Goal: Task Accomplishment & Management: Manage account settings

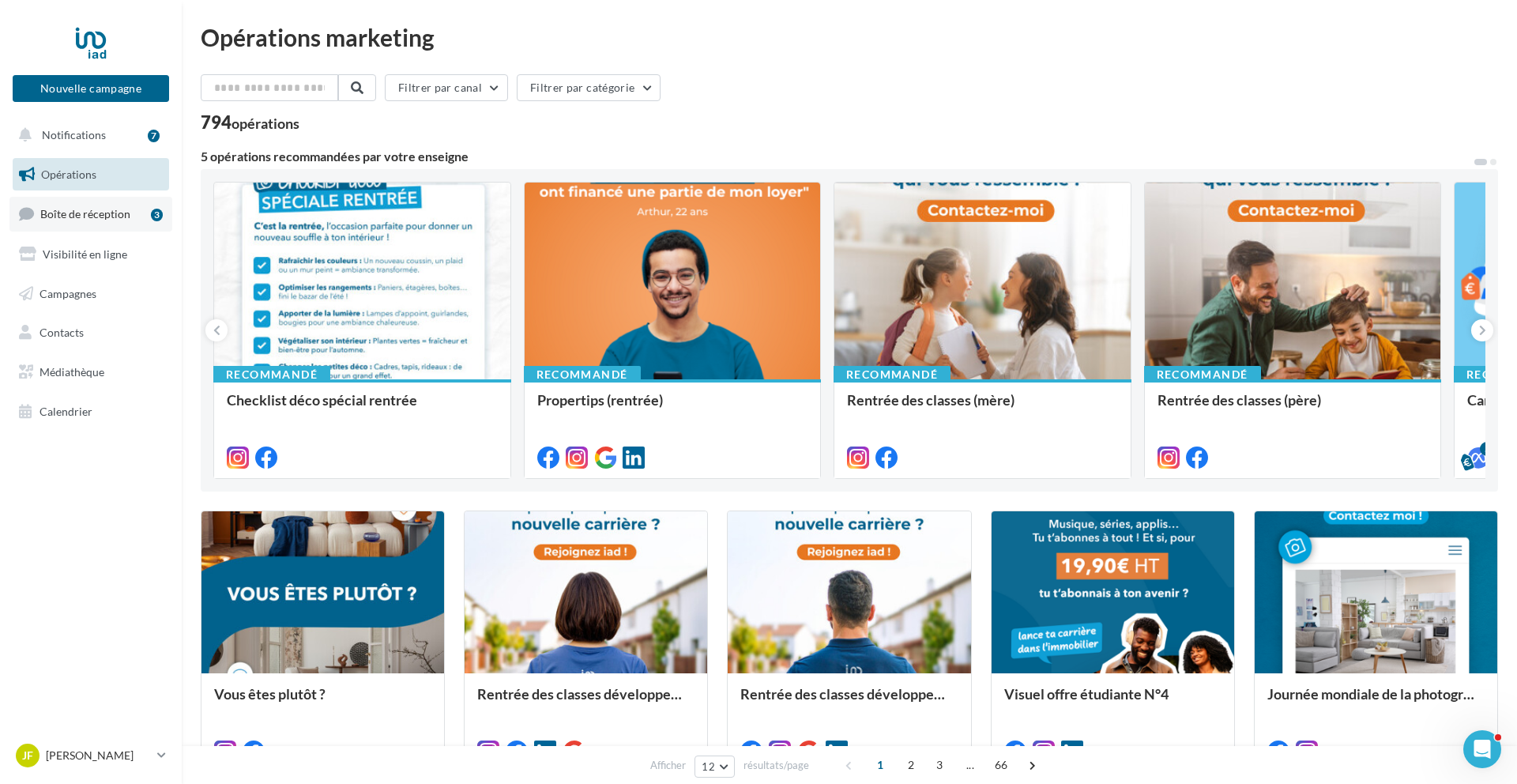
click at [121, 210] on span "Boîte de réception" at bounding box center [85, 214] width 90 height 14
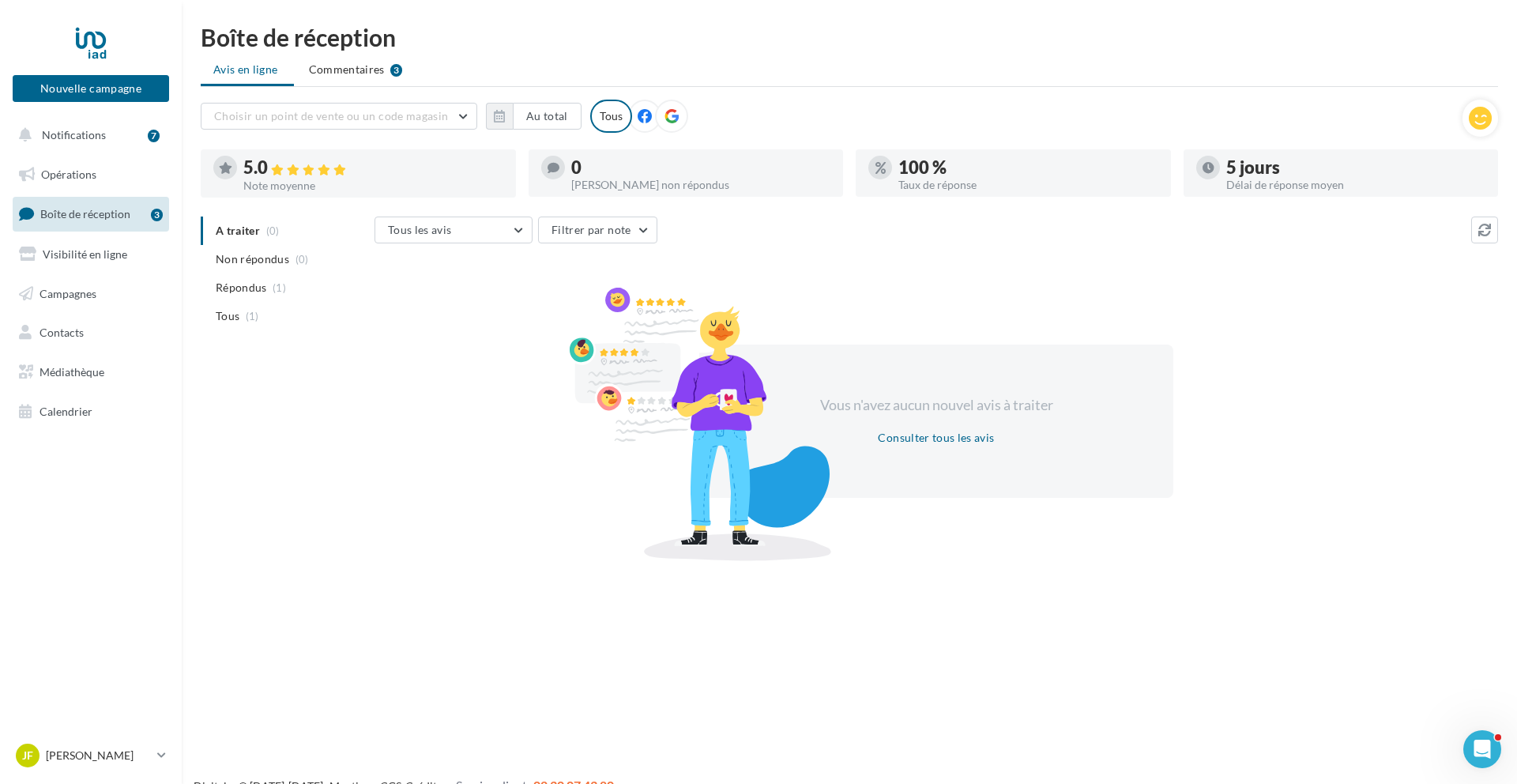
click at [76, 210] on span "Boîte de réception" at bounding box center [85, 214] width 90 height 14
click at [228, 259] on span "Non répondus" at bounding box center [253, 259] width 74 height 15
click at [265, 295] on span "Répondus" at bounding box center [242, 287] width 51 height 15
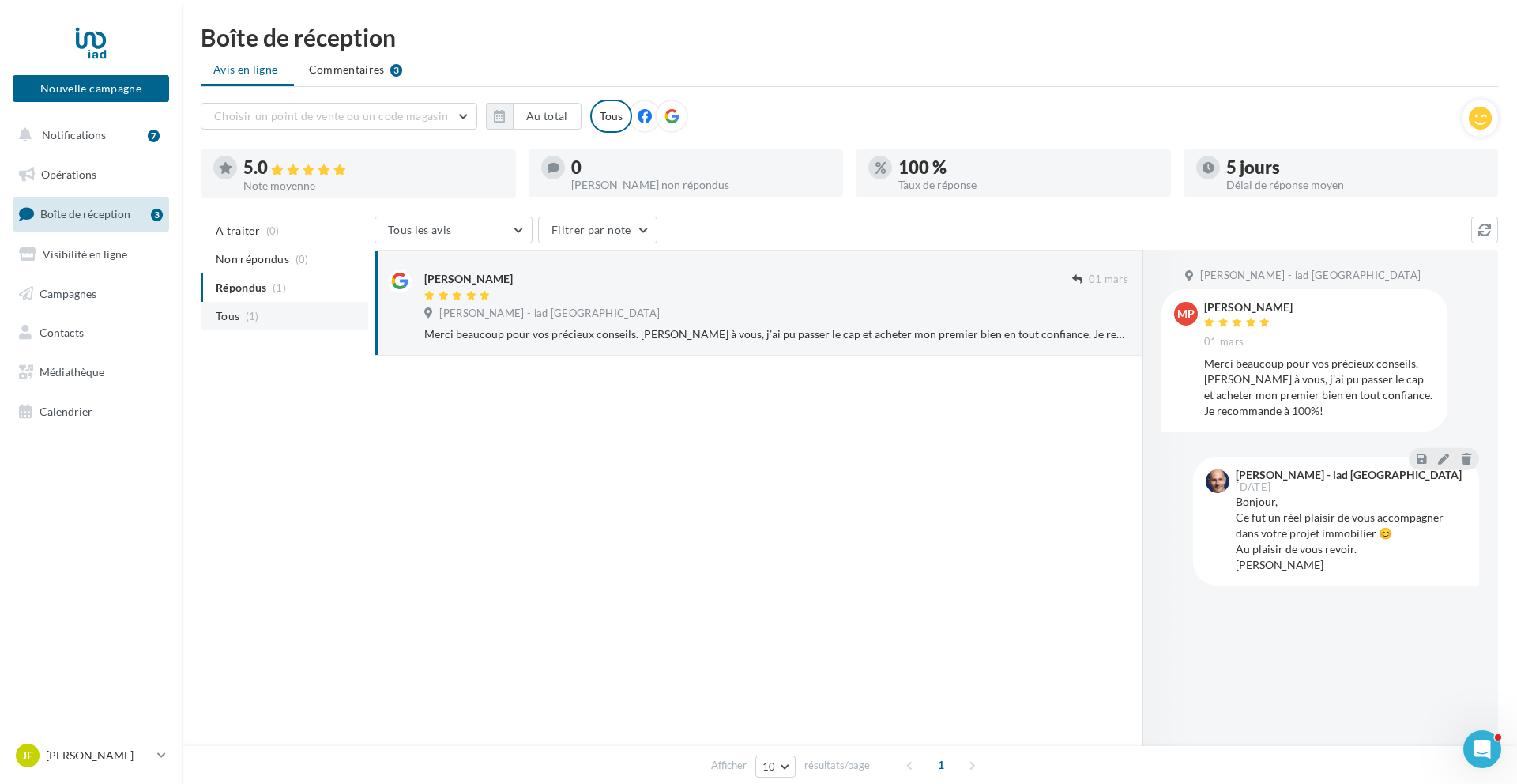
click at [261, 320] on li "Tous (1)" at bounding box center [284, 315] width 167 height 28
click at [249, 231] on span "A traiter" at bounding box center [238, 230] width 45 height 15
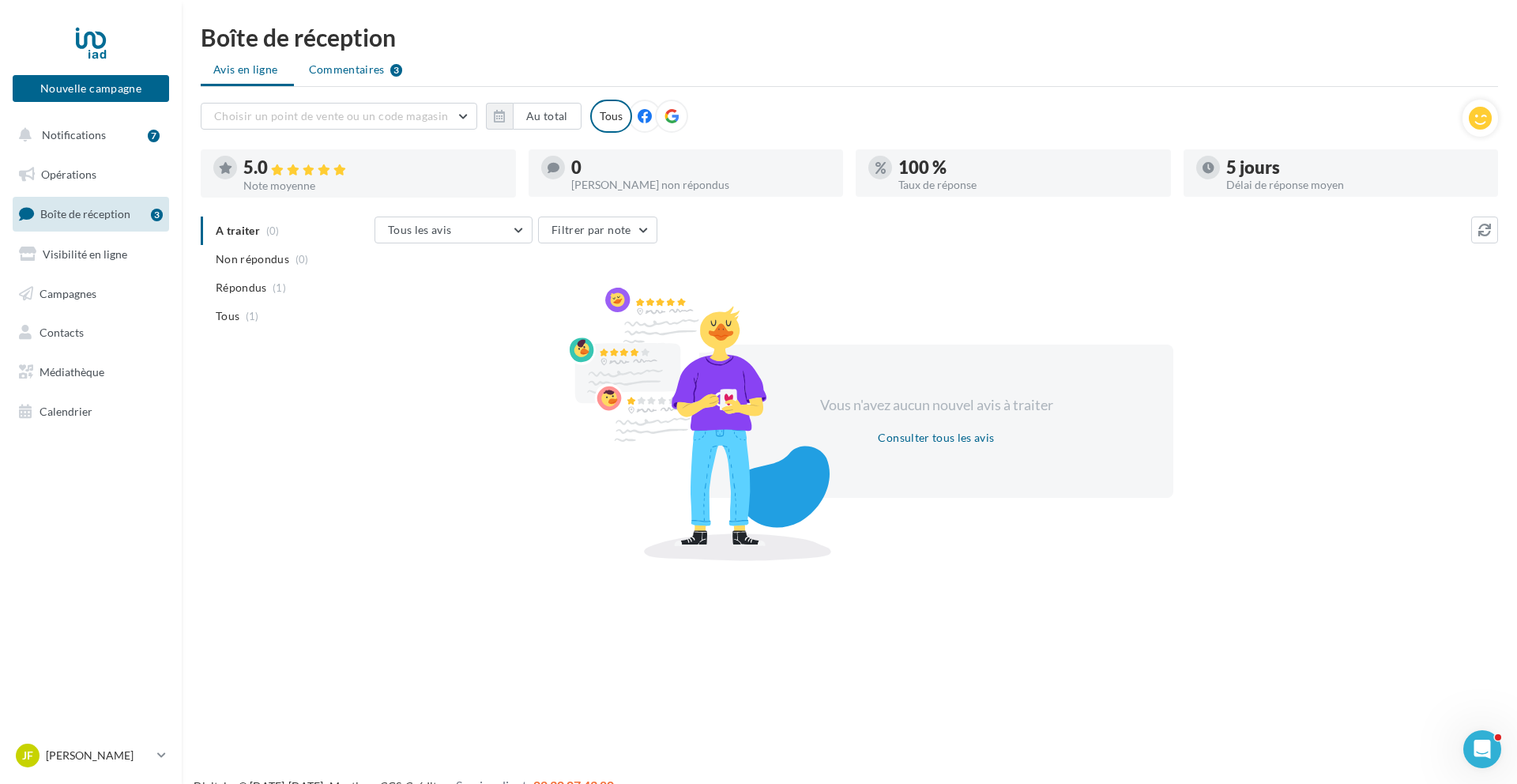
click at [353, 73] on span "Commentaires" at bounding box center [347, 69] width 76 height 15
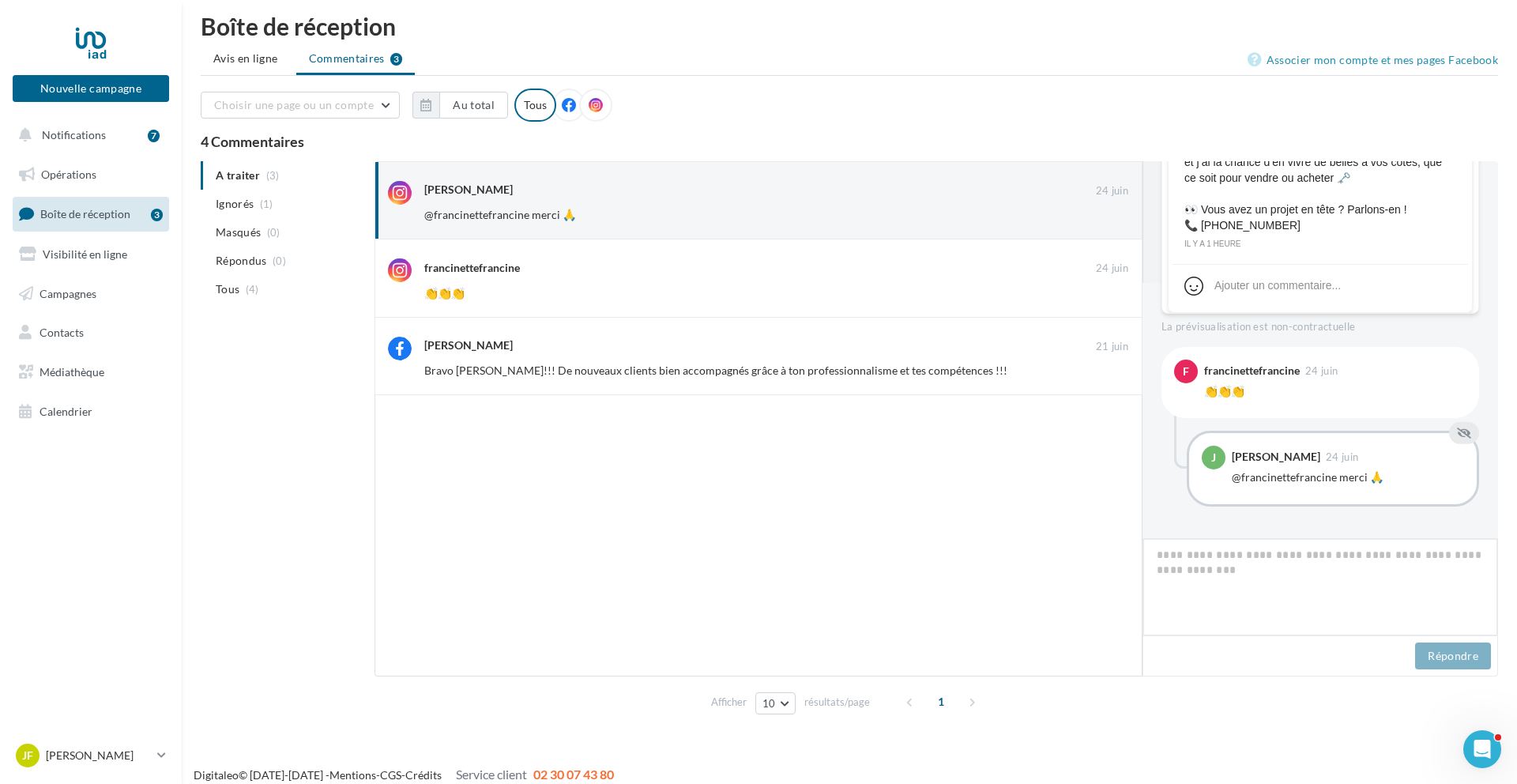
scroll to position [267, 0]
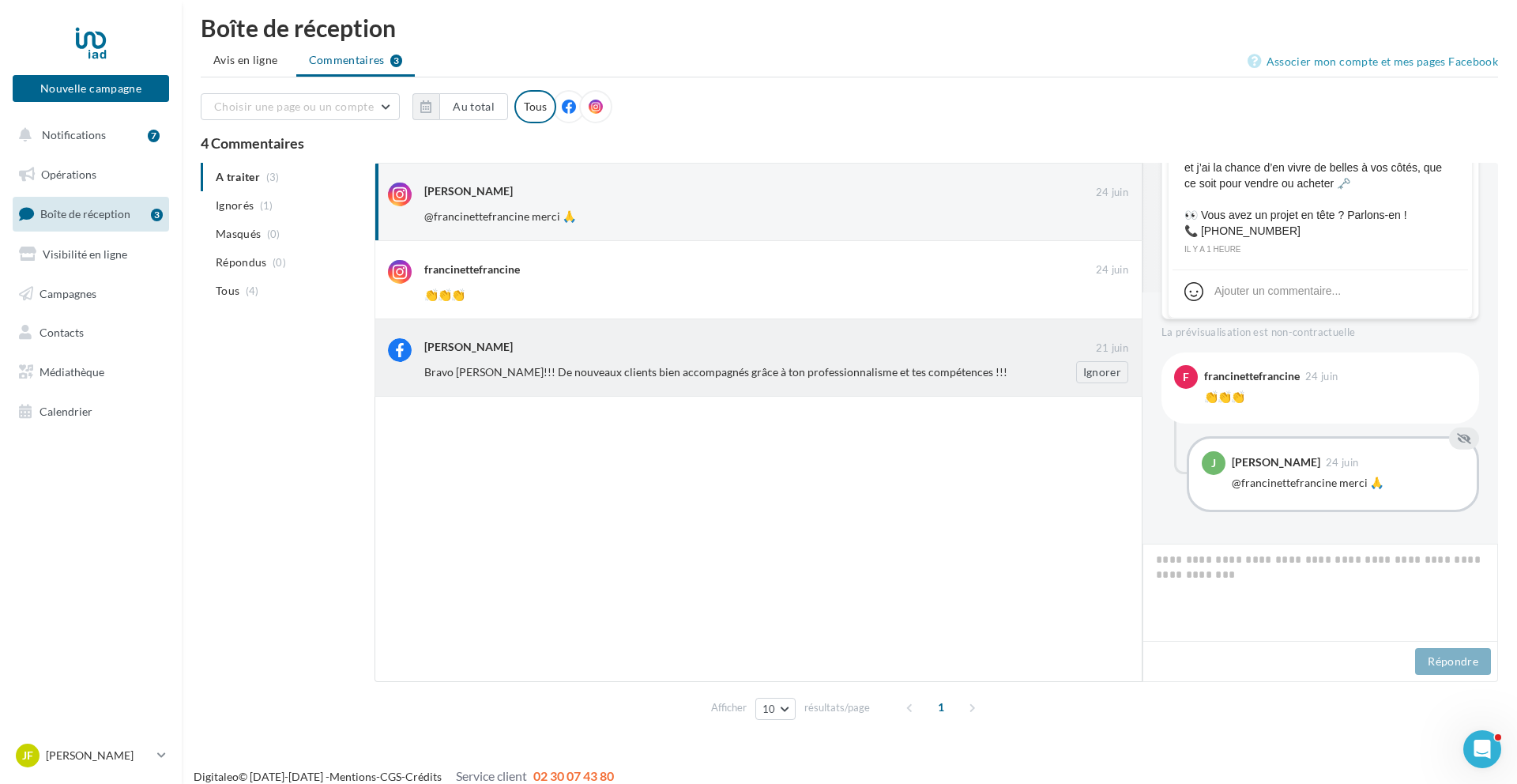
click at [647, 362] on div "Cyril Cochaud 21 juin Bravo Jérôme!!! De nouveaux clients bien accompagnés grâc…" at bounding box center [776, 361] width 705 height 45
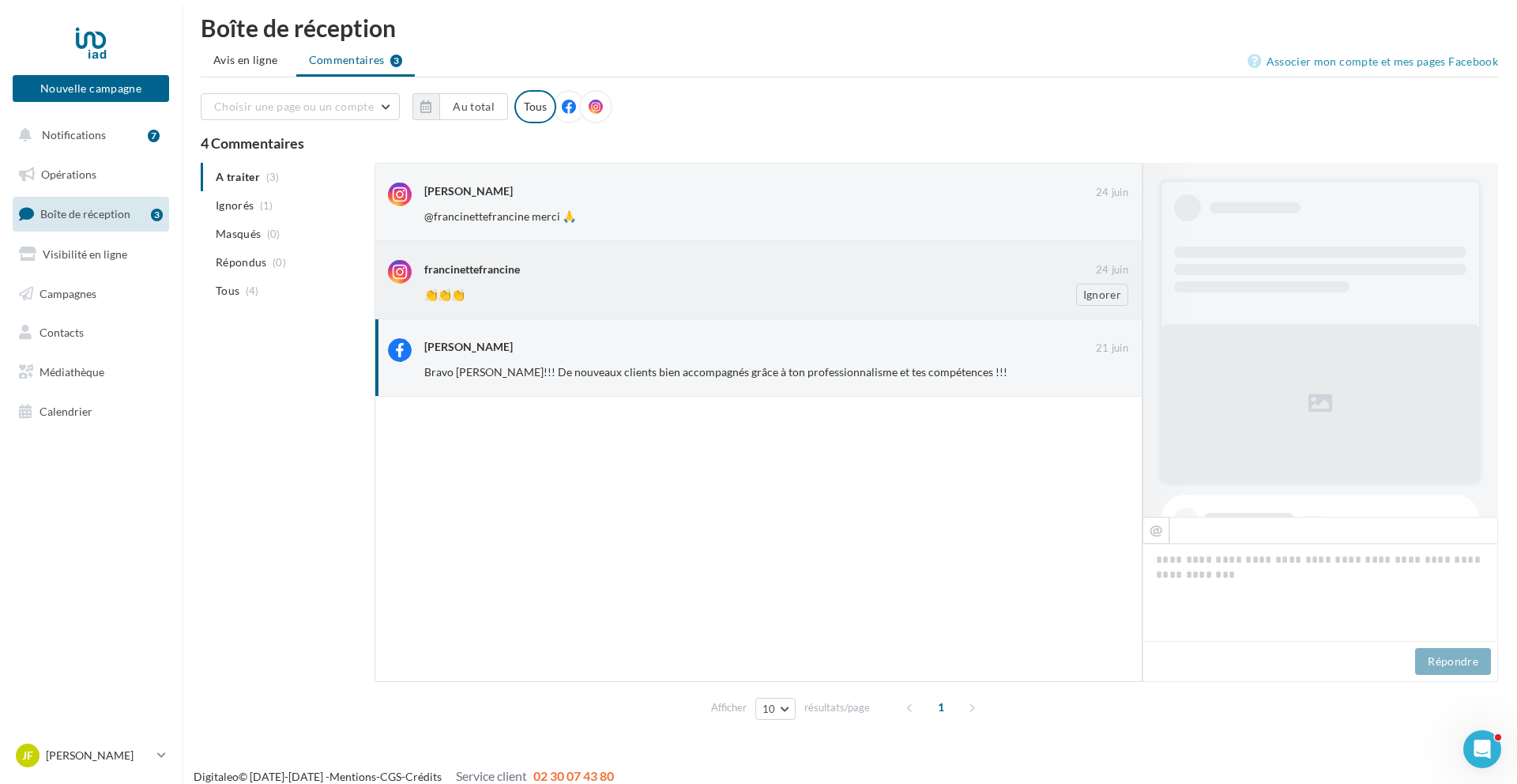
click at [555, 294] on div "👏👏👏" at bounding box center [725, 295] width 602 height 15
click at [489, 186] on div "jerome_fabre_iad" at bounding box center [468, 191] width 88 height 15
click at [491, 340] on div "Cyril Cochaud" at bounding box center [468, 347] width 88 height 15
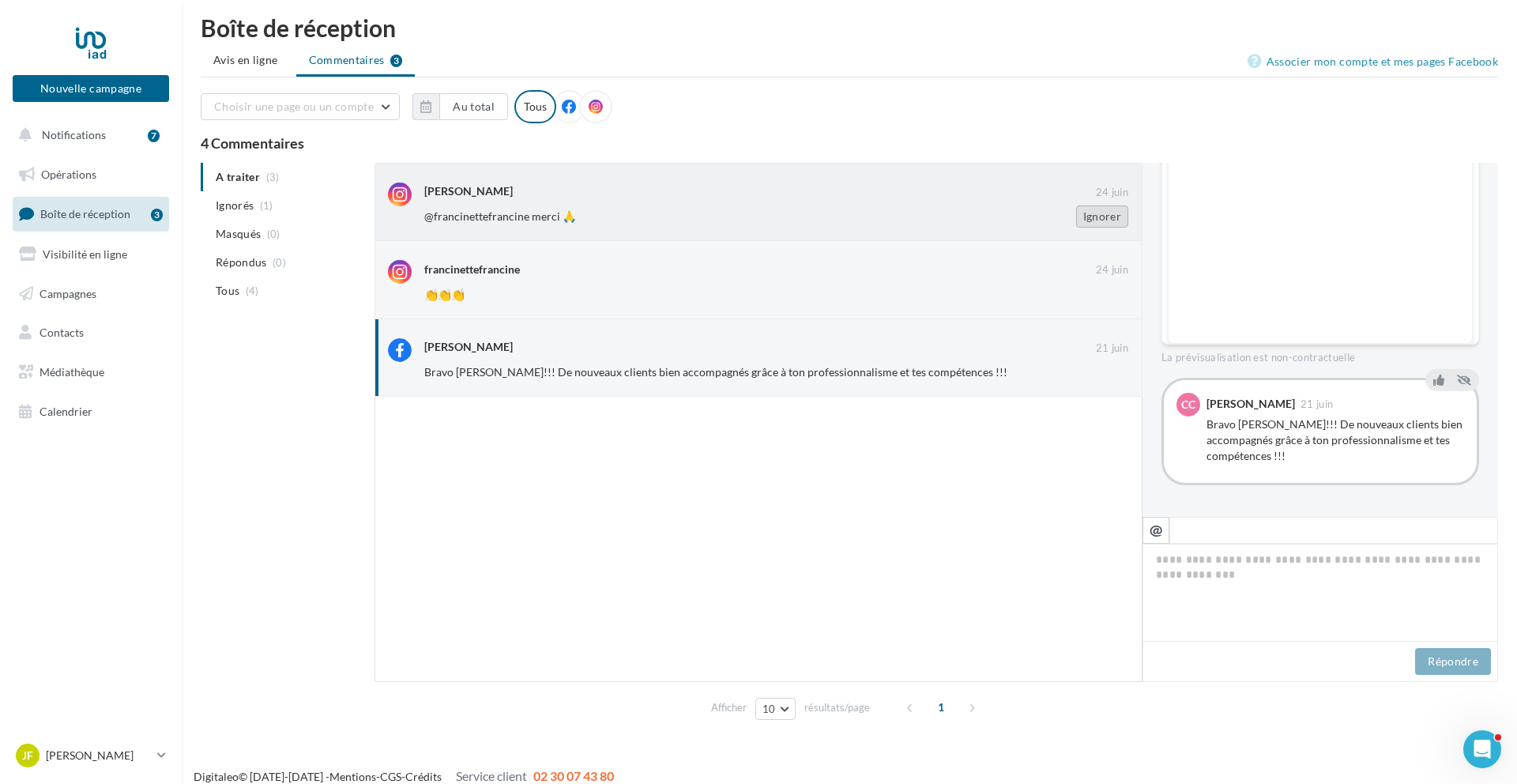
click at [1116, 218] on button "Ignorer" at bounding box center [1102, 217] width 52 height 22
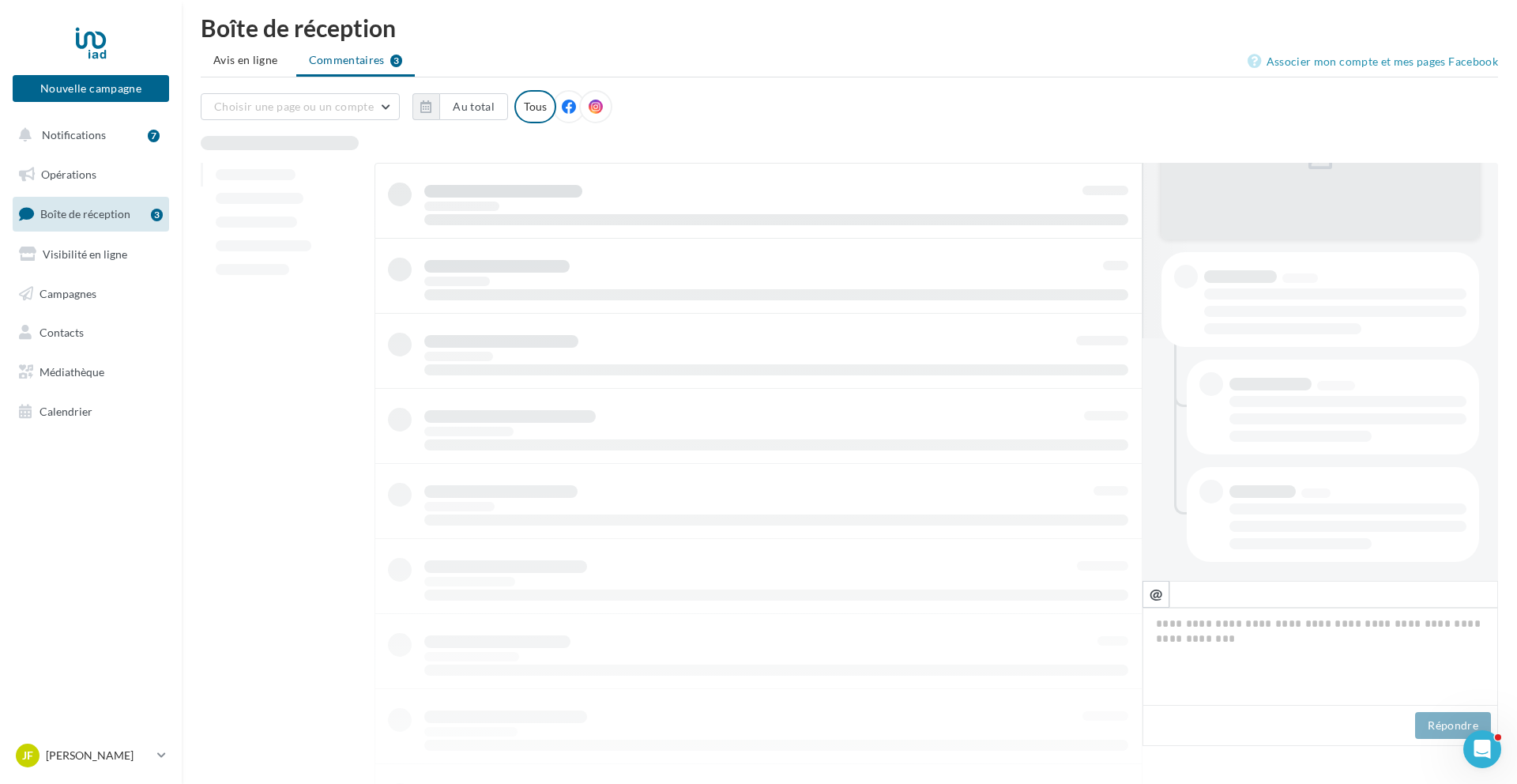
scroll to position [242, 0]
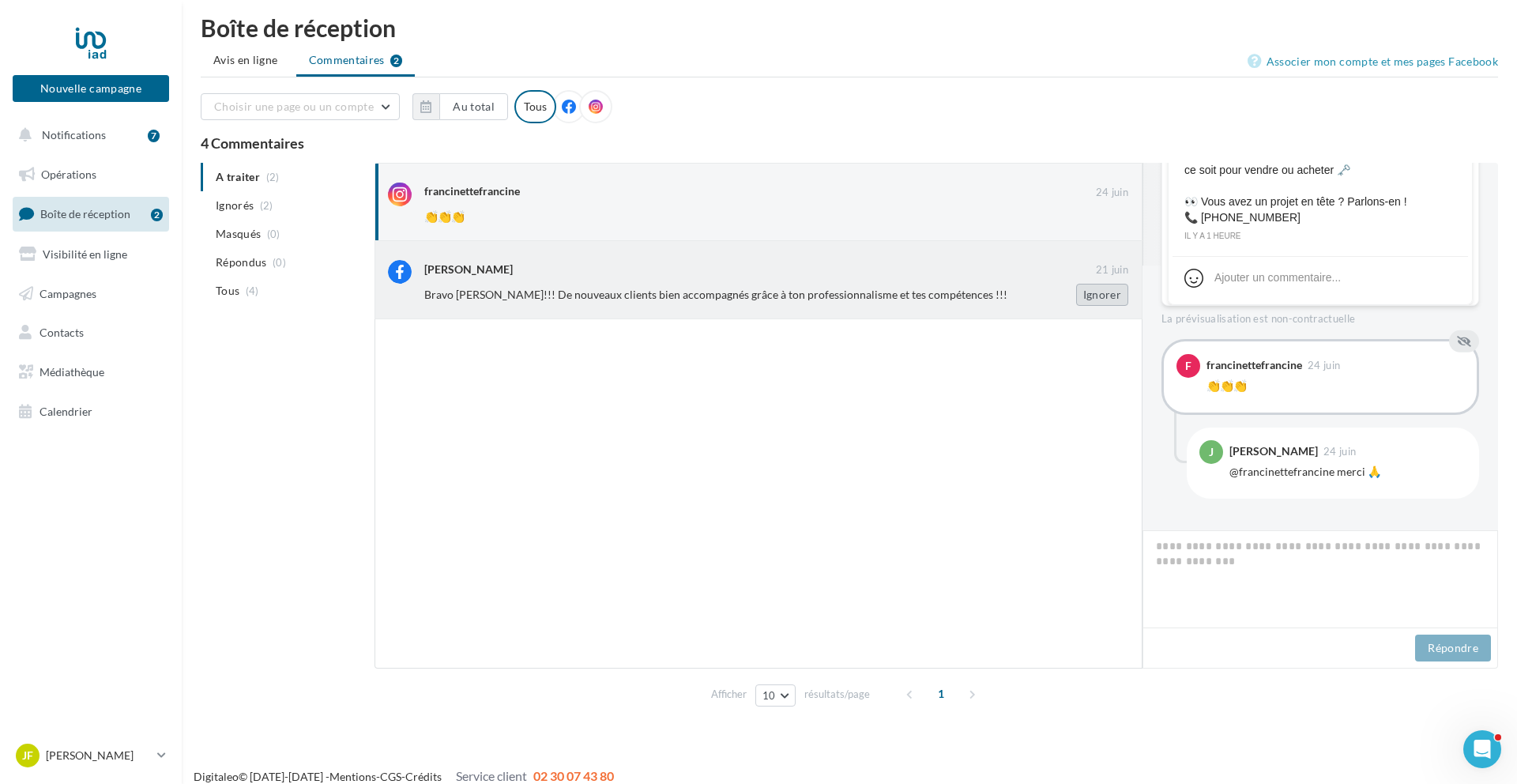
click at [1106, 297] on button "Ignorer" at bounding box center [1102, 295] width 52 height 22
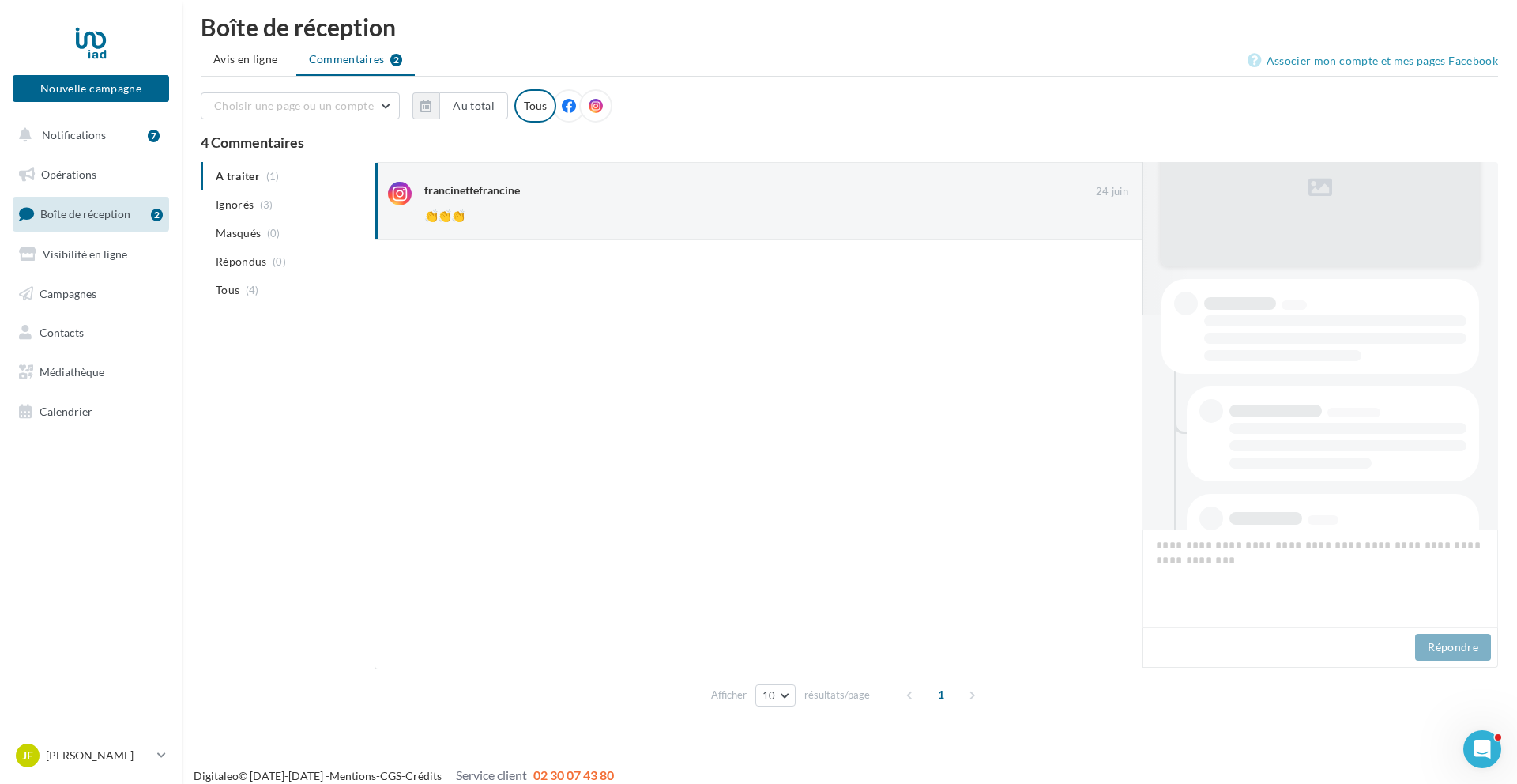
scroll to position [280, 0]
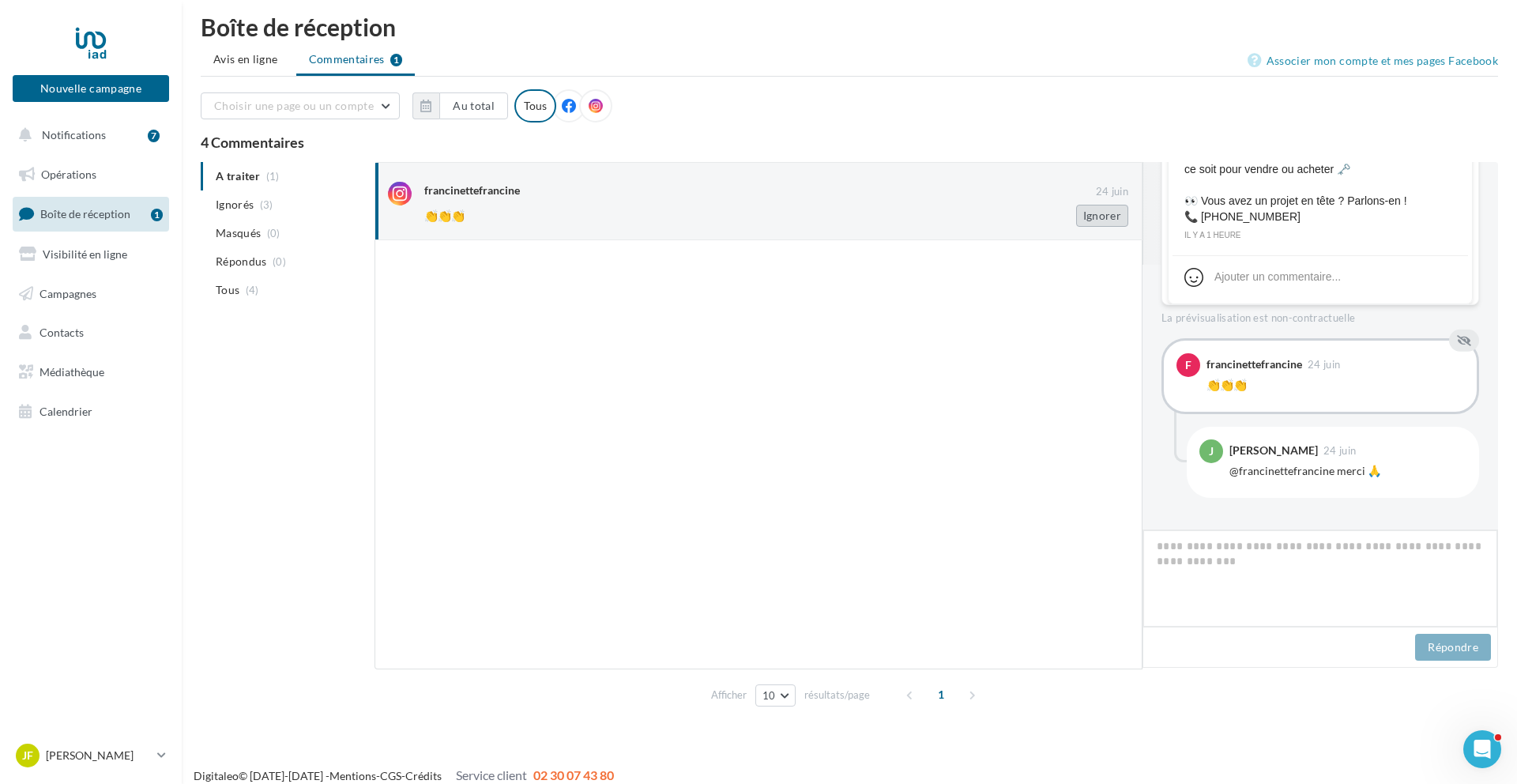
click at [1101, 220] on button "Ignorer" at bounding box center [1102, 216] width 52 height 22
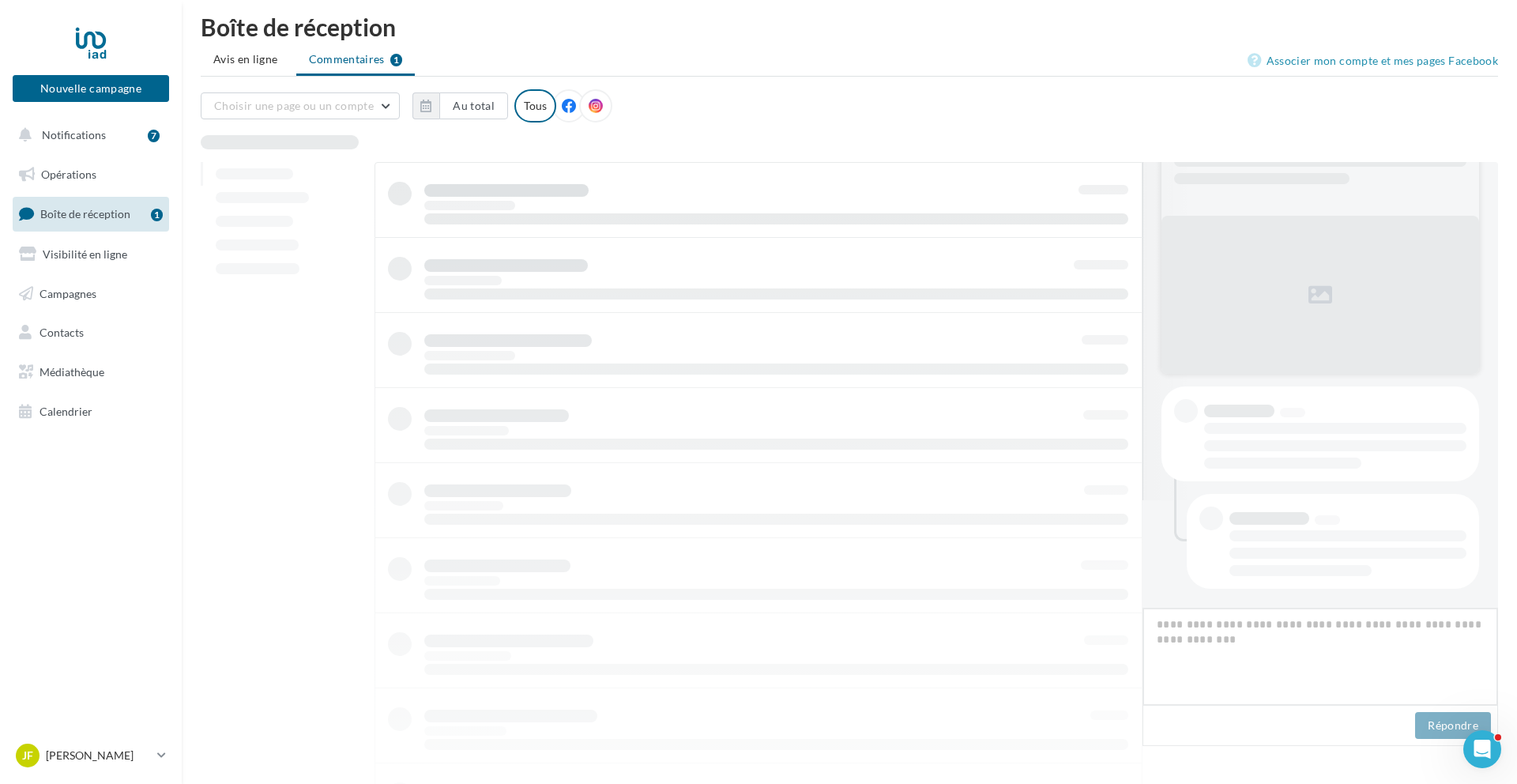
scroll to position [107, 0]
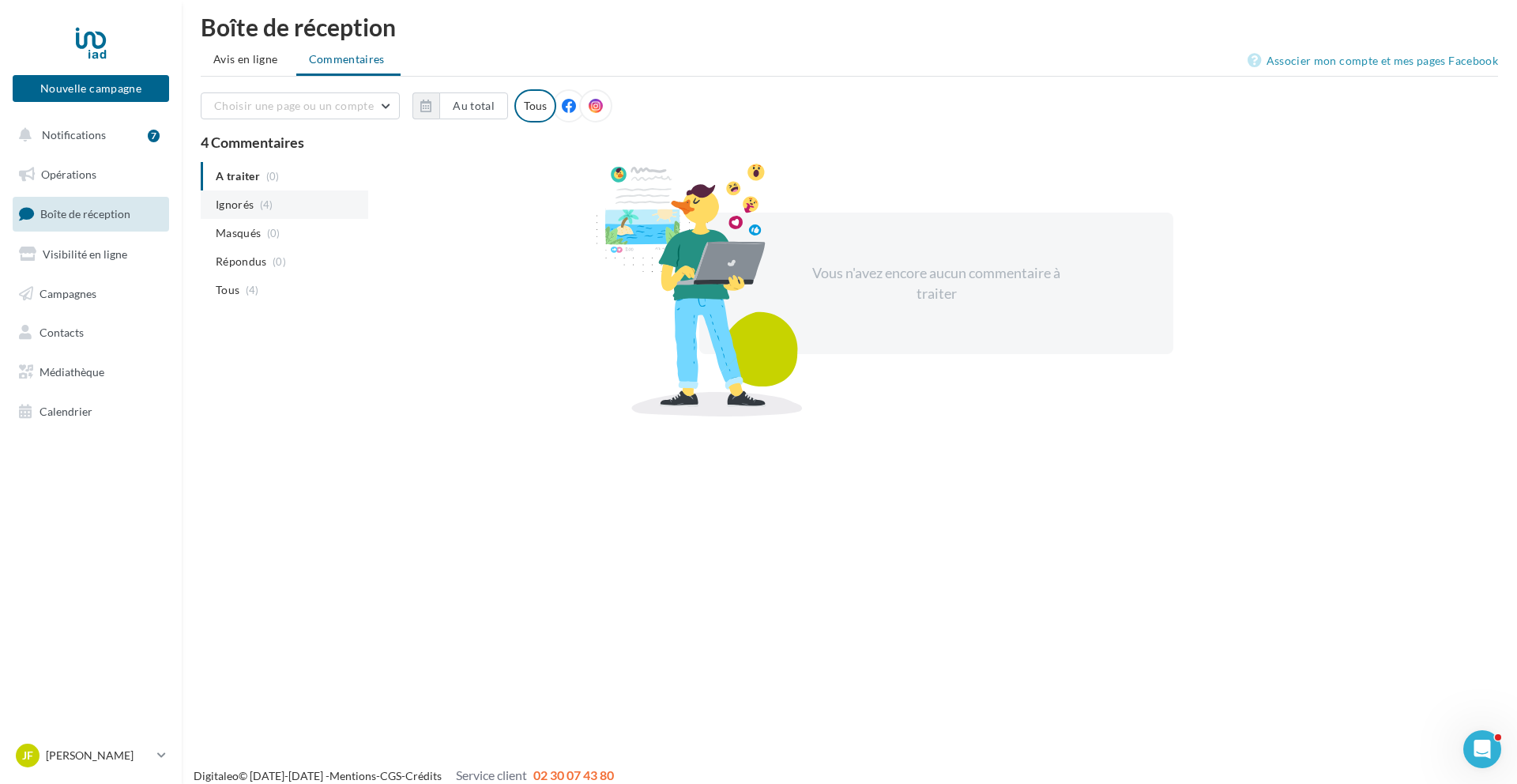
click at [225, 201] on span "Ignorés" at bounding box center [235, 205] width 38 height 15
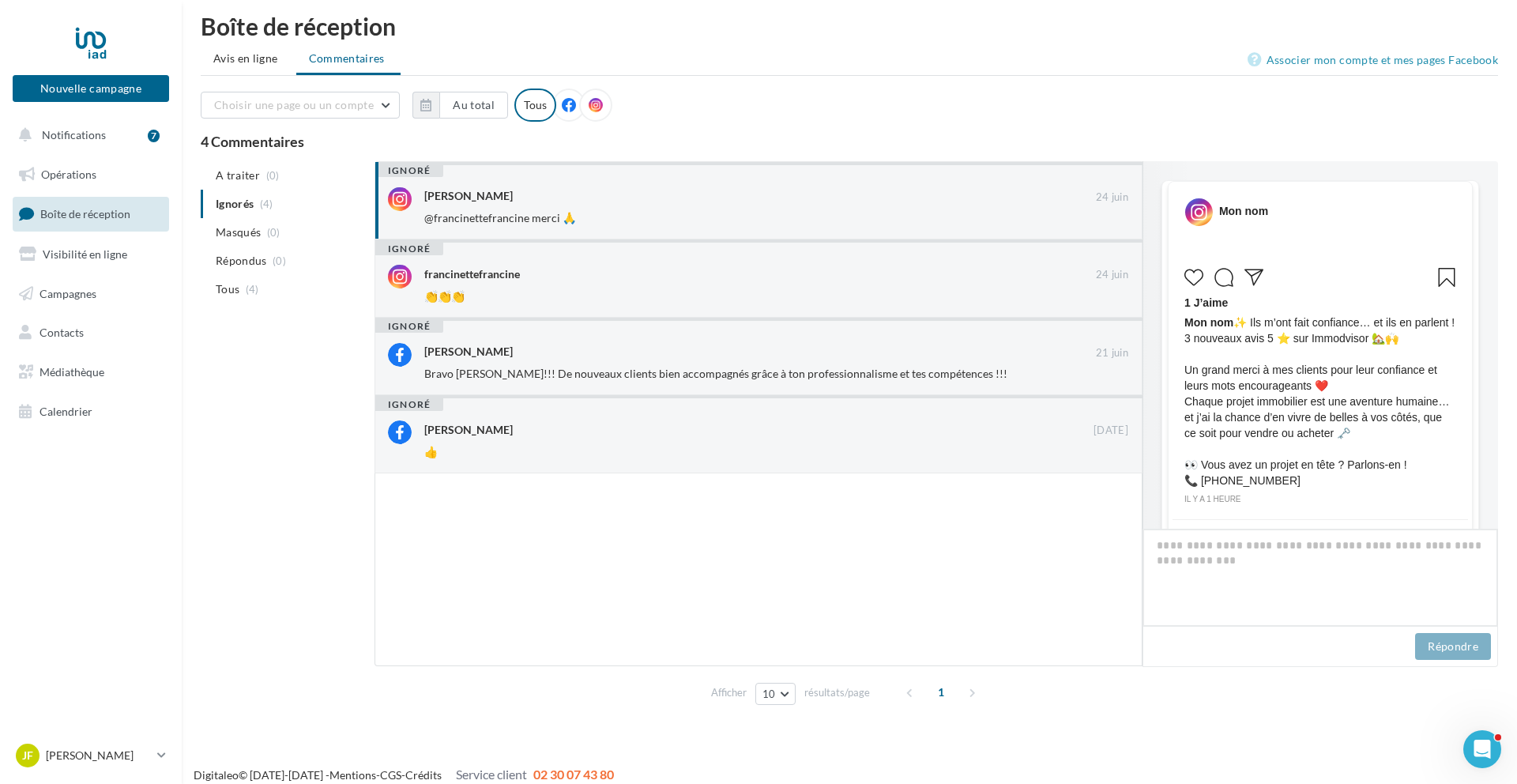
scroll to position [280, 0]
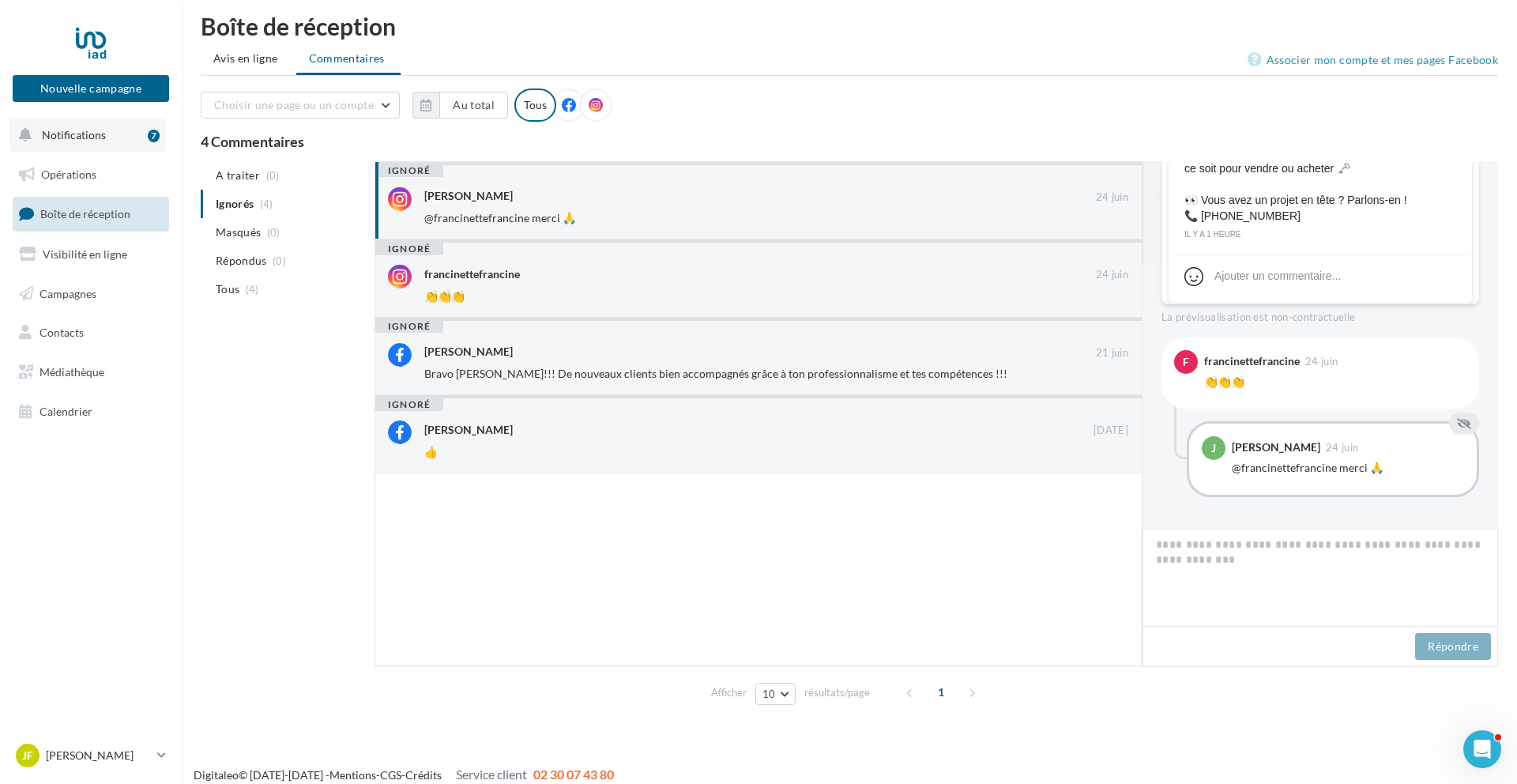
click at [80, 138] on span "Notifications" at bounding box center [74, 135] width 64 height 14
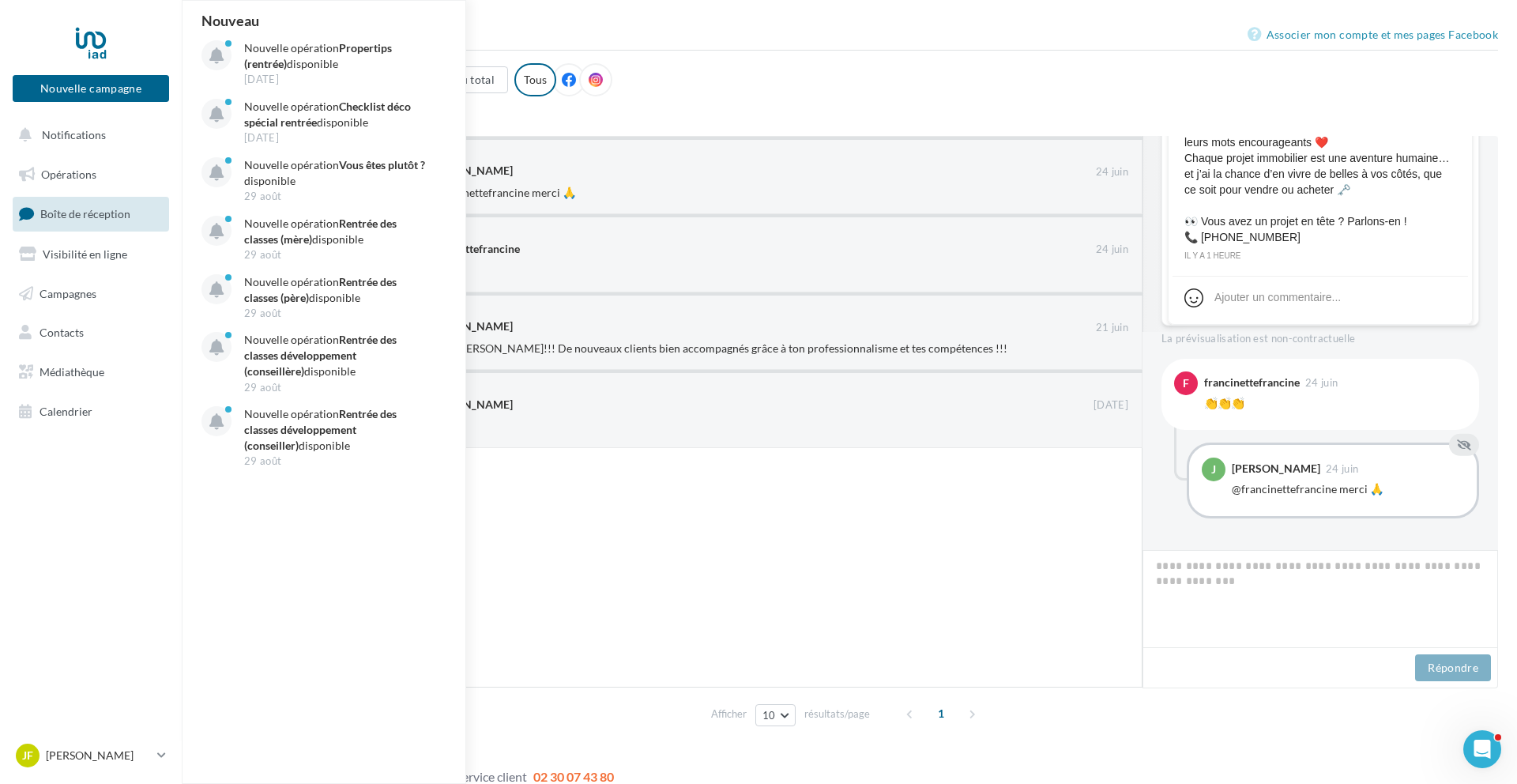
scroll to position [0, 0]
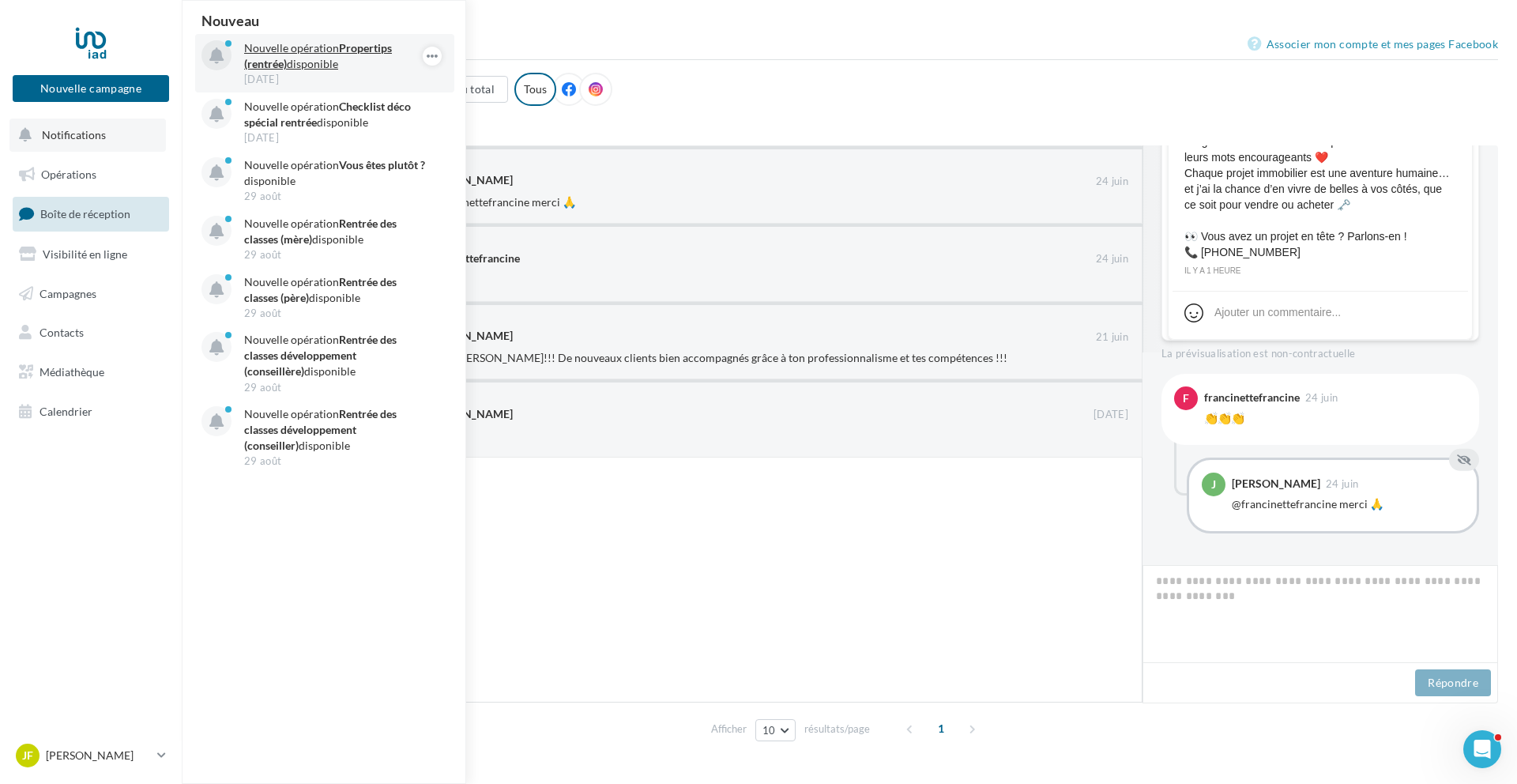
click at [289, 66] on p "Nouvelle opération Propertips (rentrée) disponible" at bounding box center [336, 56] width 183 height 32
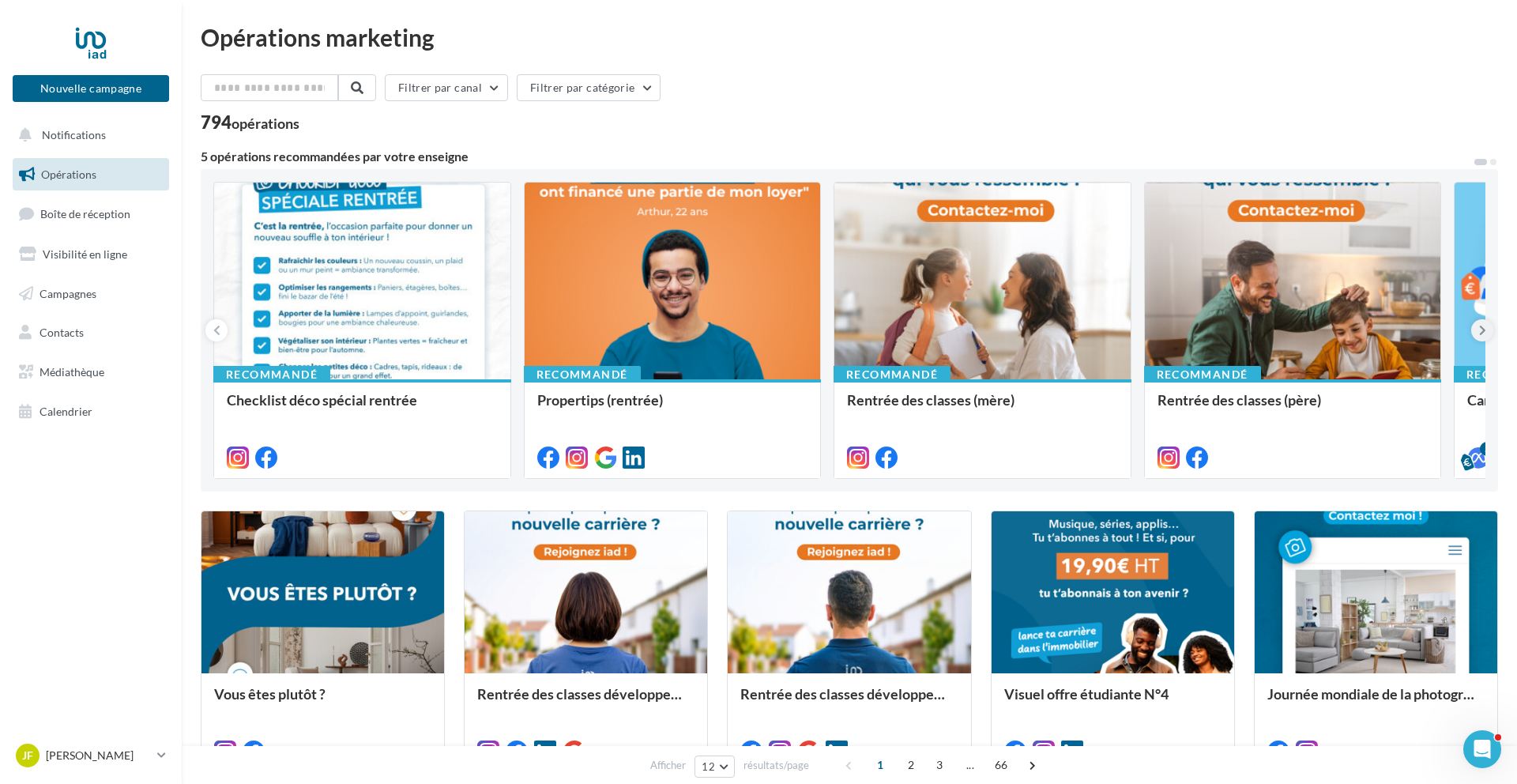
click at [1485, 327] on icon at bounding box center [1483, 330] width 7 height 15
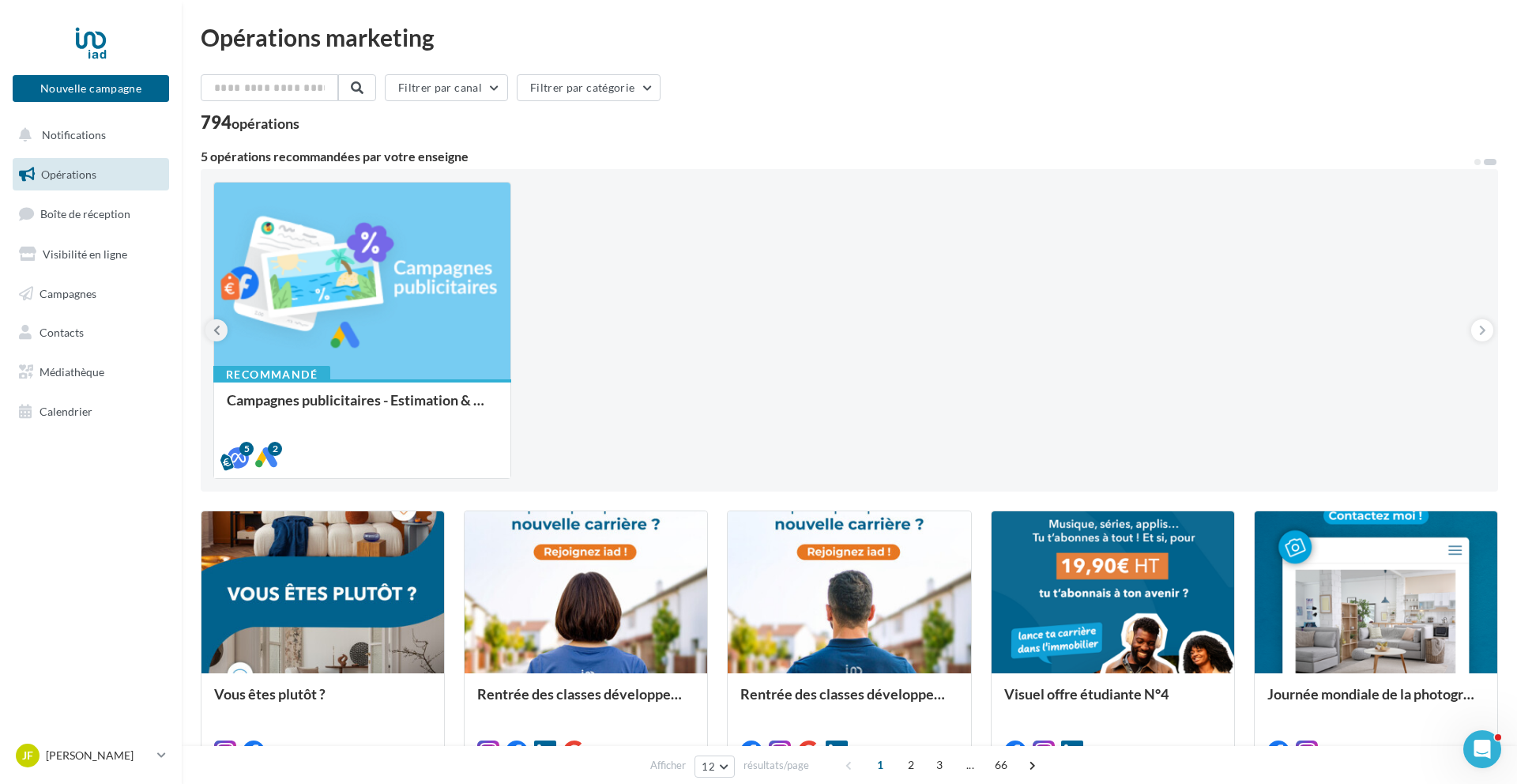
click at [216, 330] on icon at bounding box center [217, 330] width 7 height 15
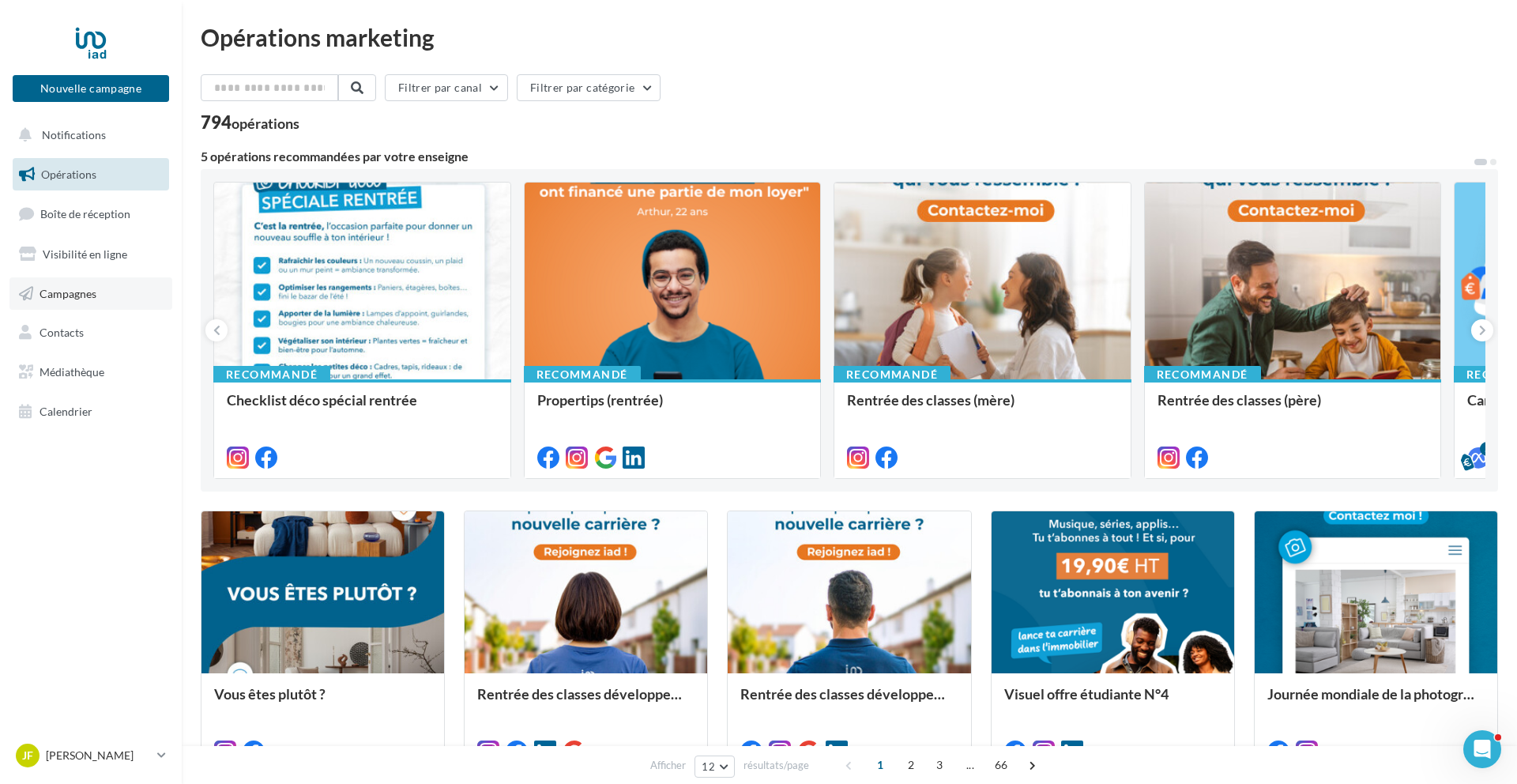
click at [60, 293] on span "Campagnes" at bounding box center [68, 293] width 57 height 14
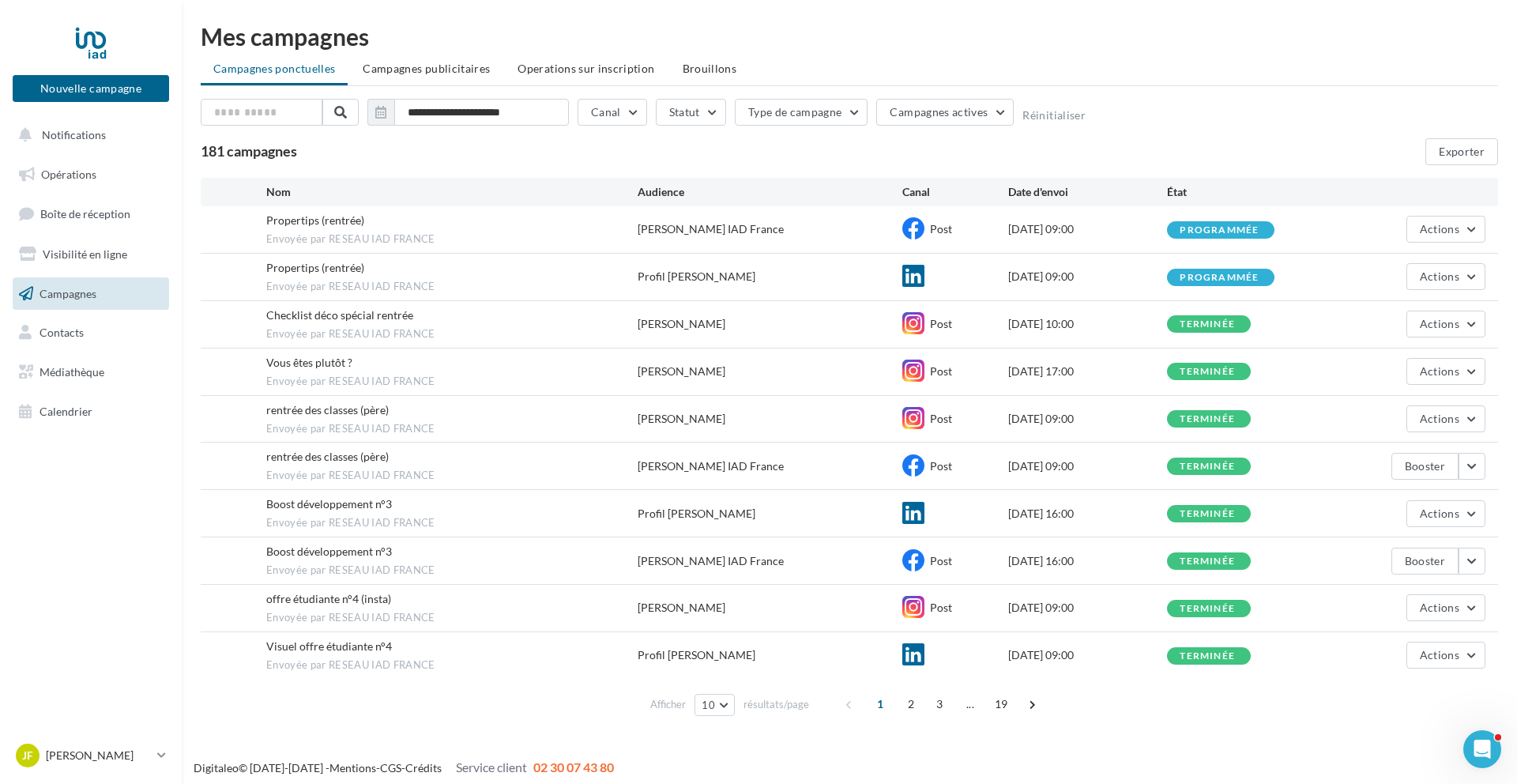
scroll to position [4, 0]
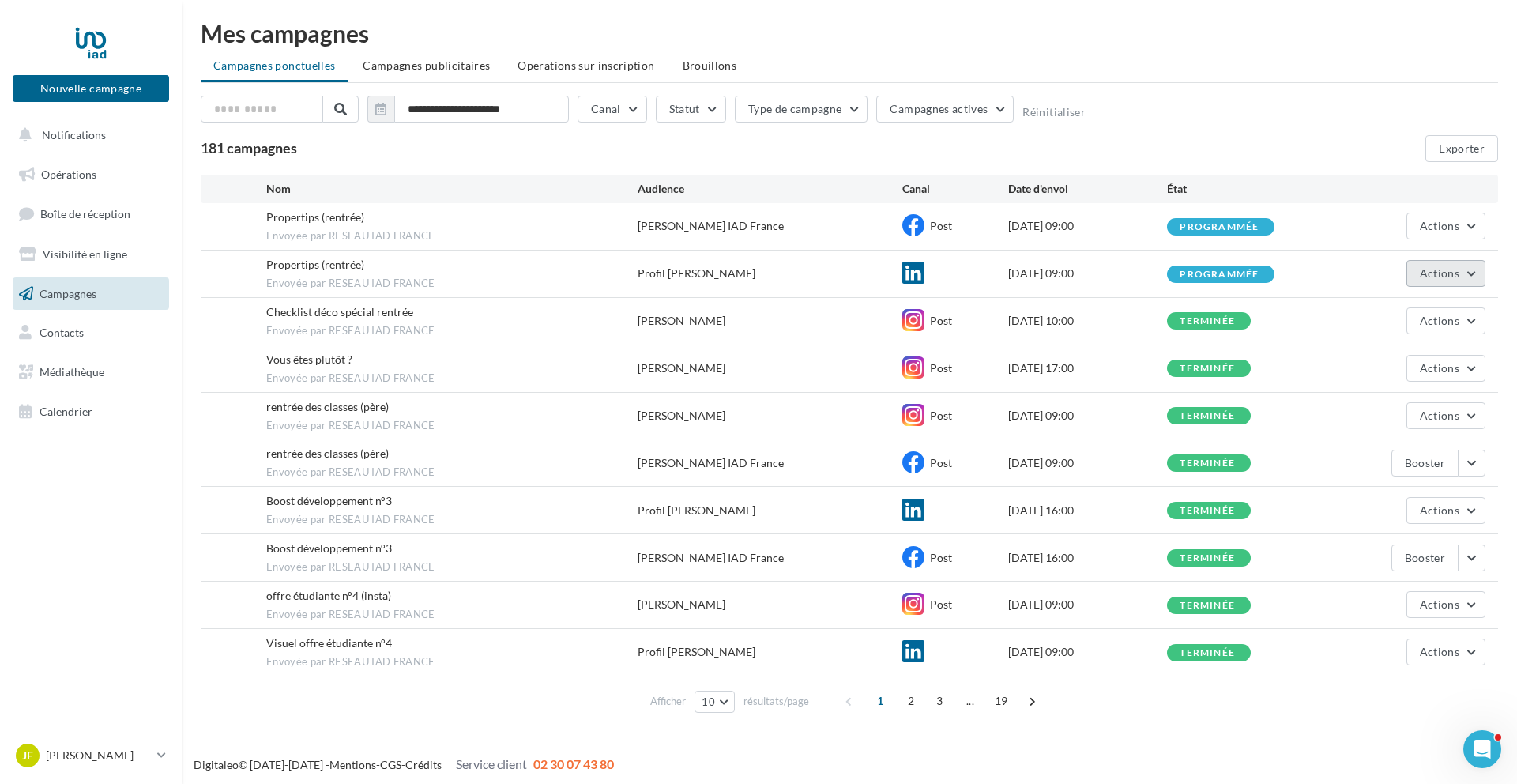
click at [1466, 266] on button "Actions" at bounding box center [1446, 272] width 79 height 27
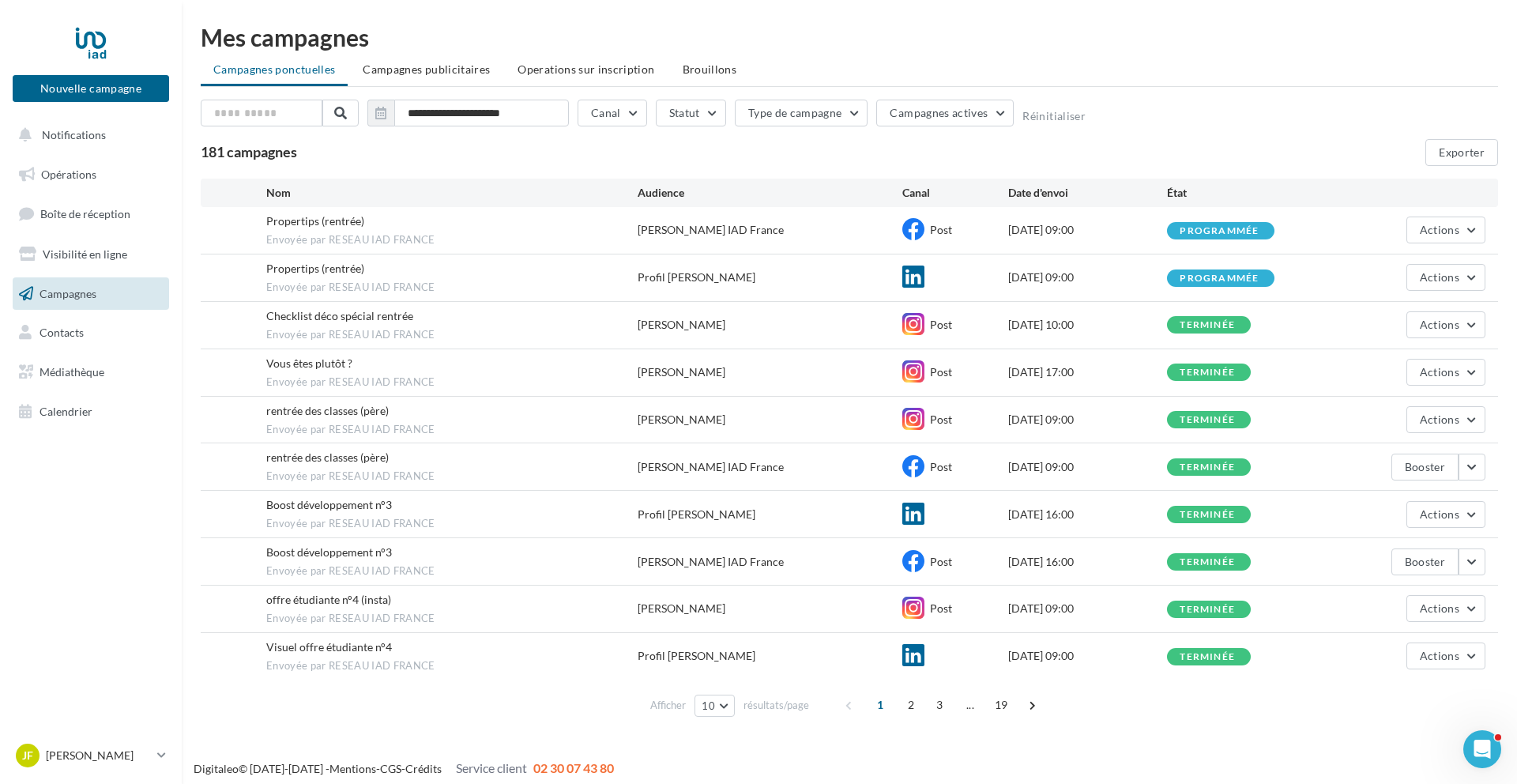
click at [389, 492] on div "Boost développement n°3 Envoyée par RESEAU IAD FRANCE Profil [PERSON_NAME] [DAT…" at bounding box center [849, 514] width 1298 height 46
click at [1483, 507] on button "Actions" at bounding box center [1446, 514] width 79 height 27
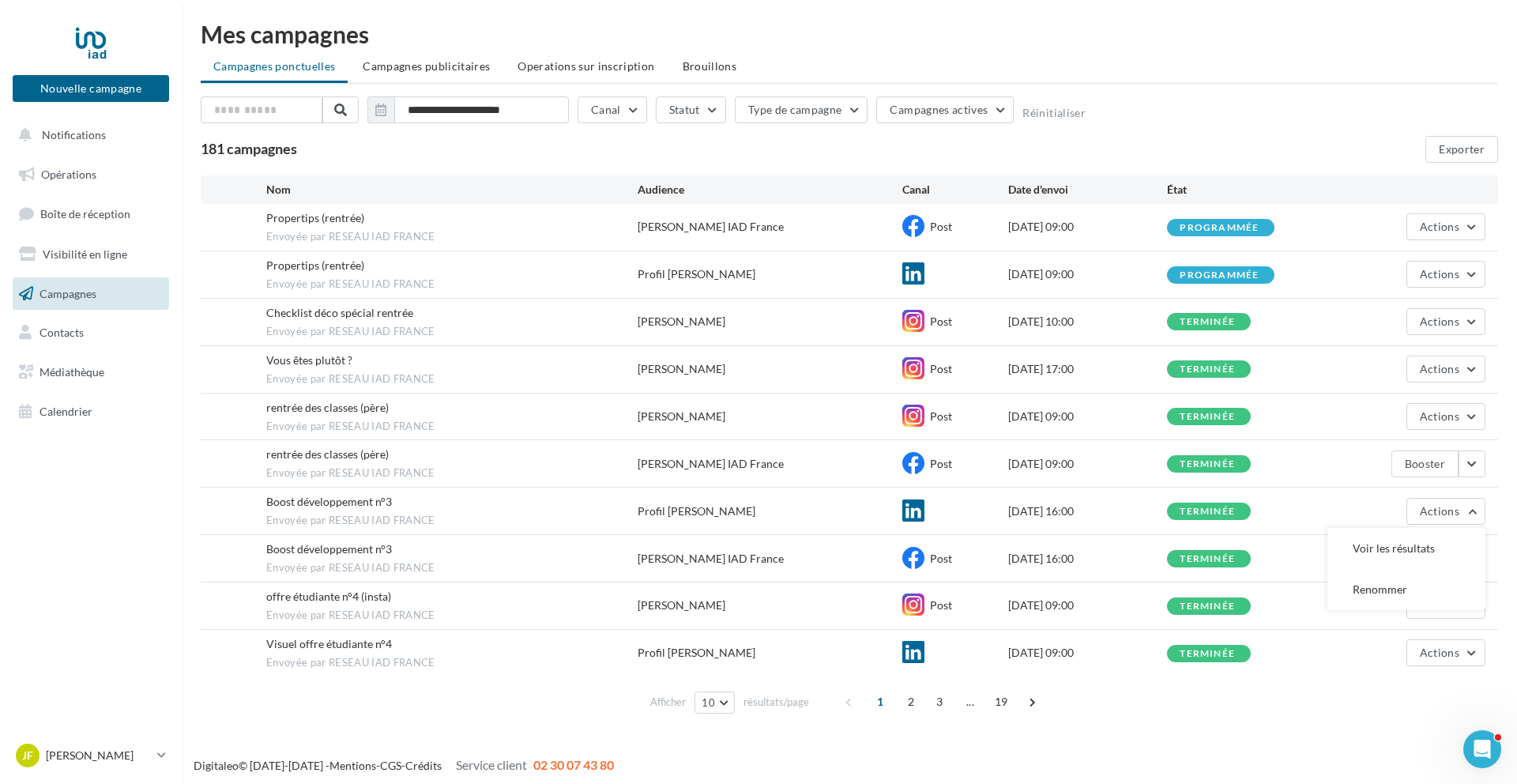
click at [571, 522] on span "Envoyée par RESEAU IAD FRANCE" at bounding box center [452, 520] width 371 height 15
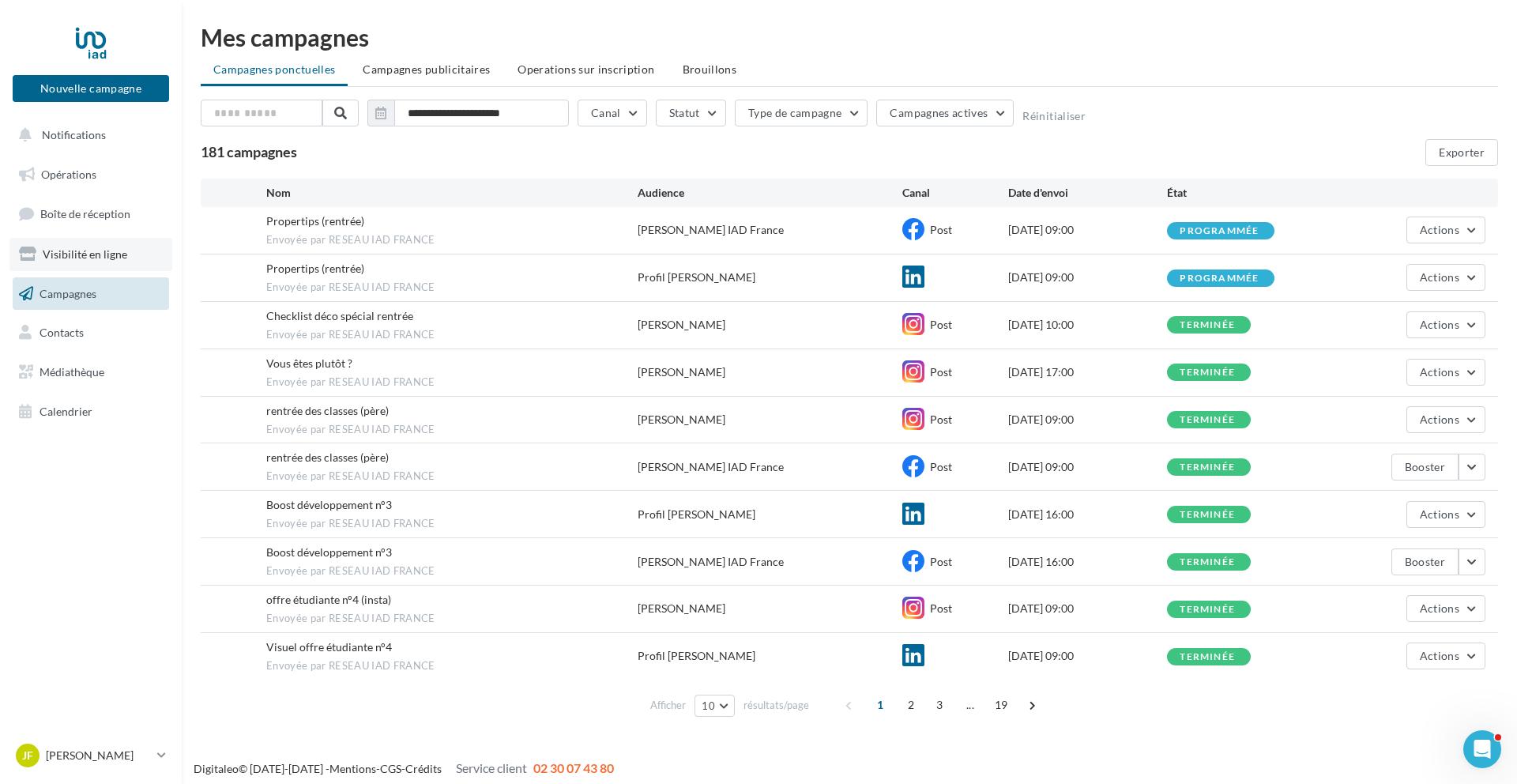
click at [56, 246] on link "Visibilité en ligne" at bounding box center [91, 254] width 163 height 33
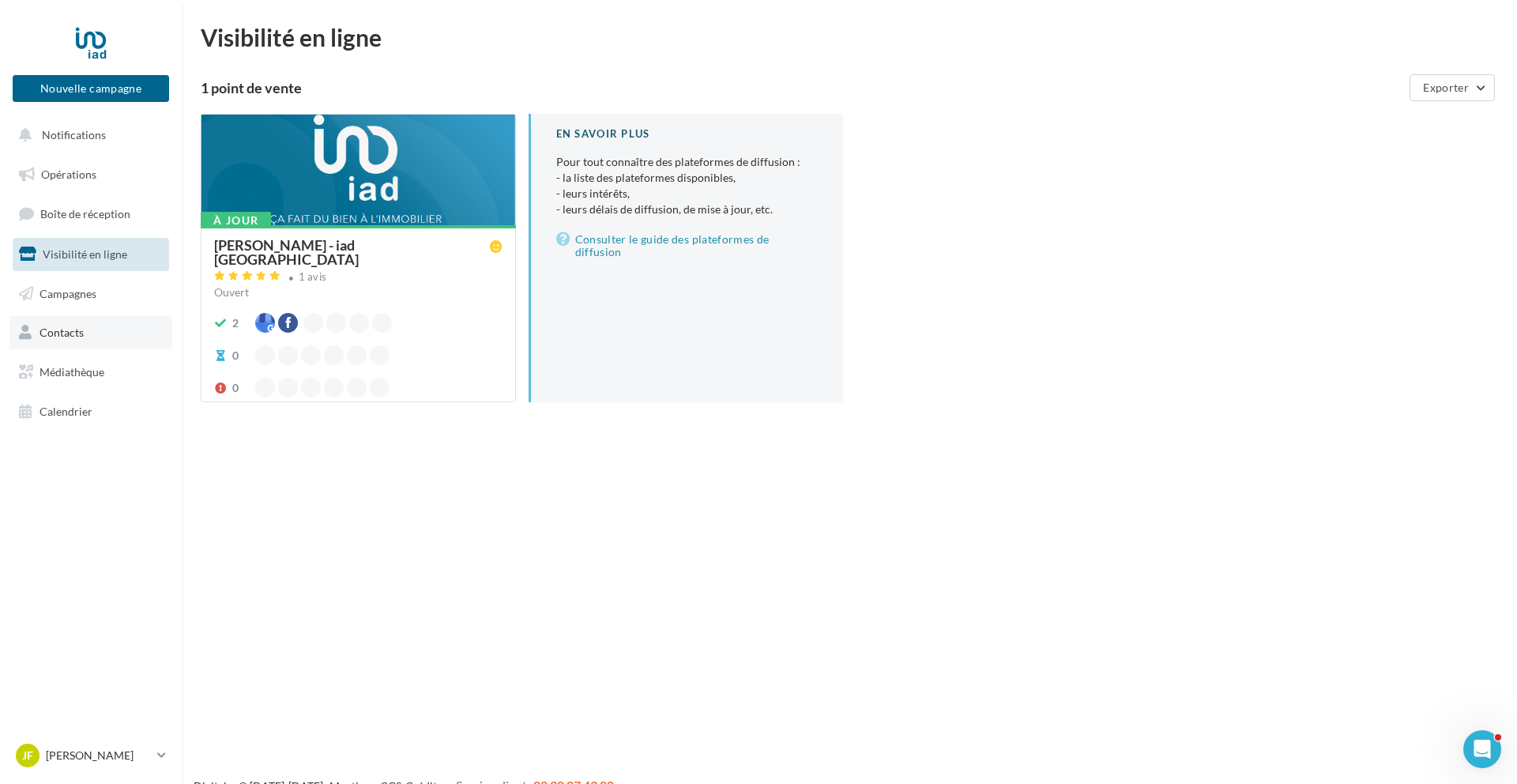
click at [64, 344] on link "Contacts" at bounding box center [91, 332] width 163 height 33
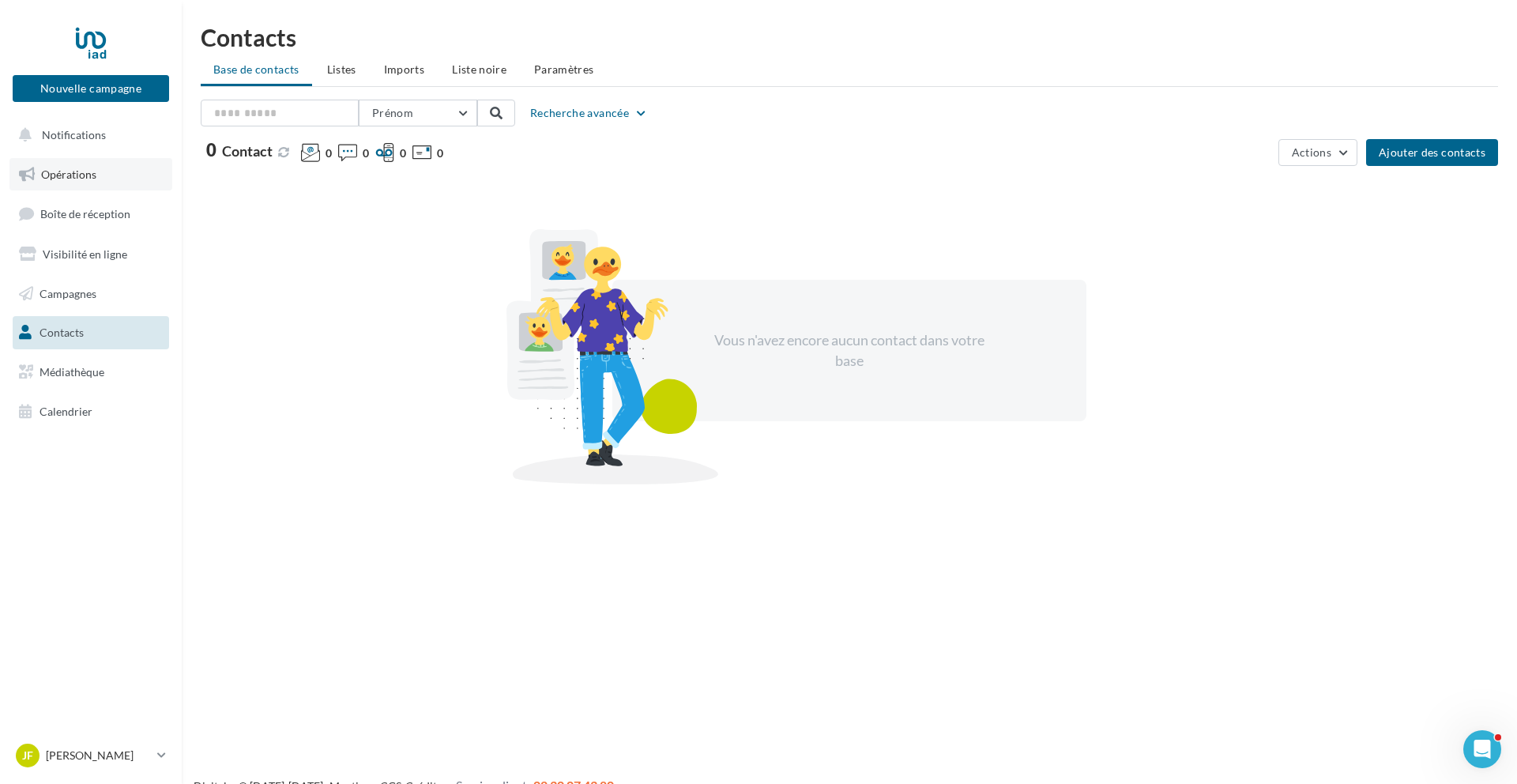
click at [78, 174] on span "Opérations" at bounding box center [69, 174] width 56 height 14
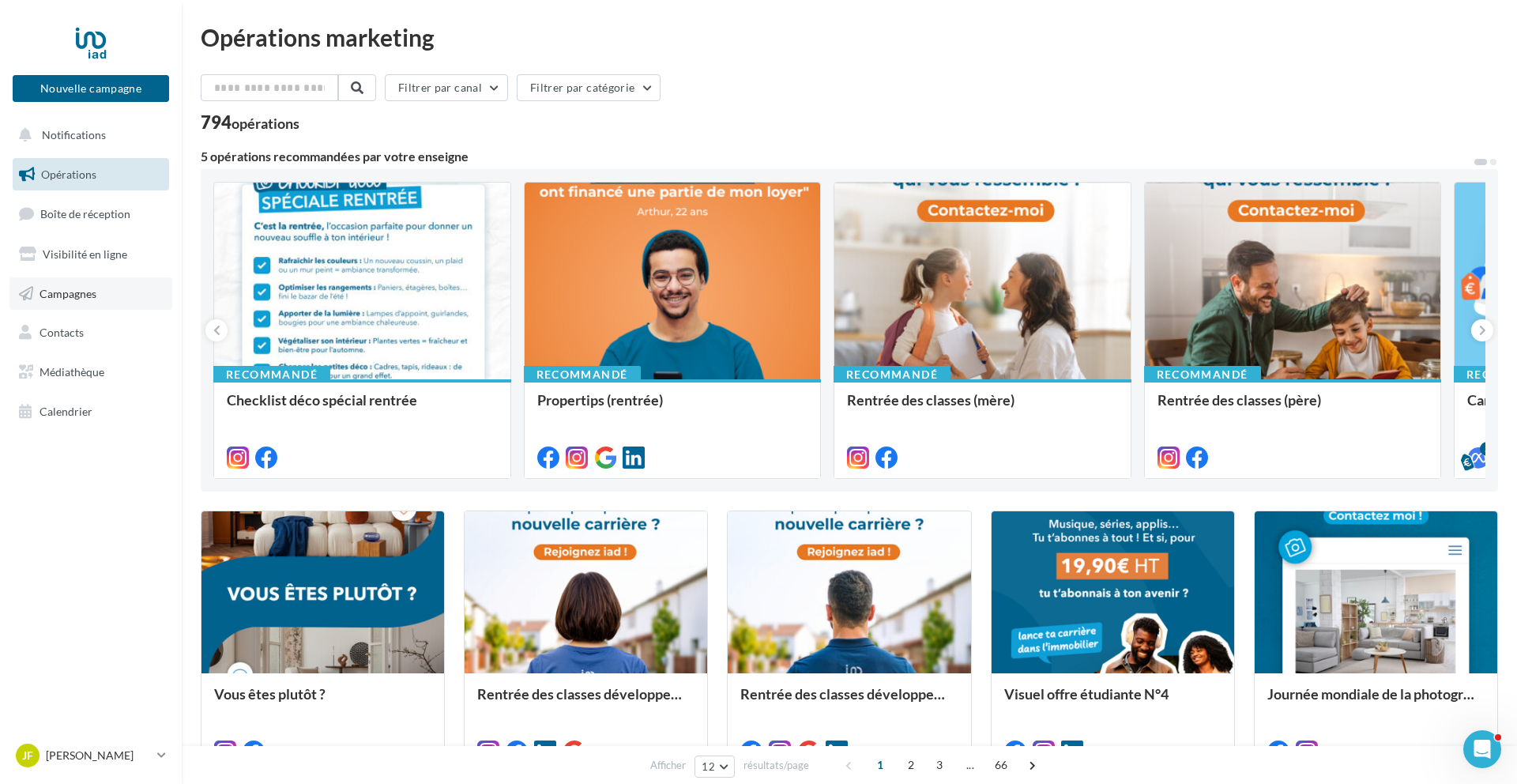
click at [75, 291] on span "Campagnes" at bounding box center [68, 293] width 57 height 14
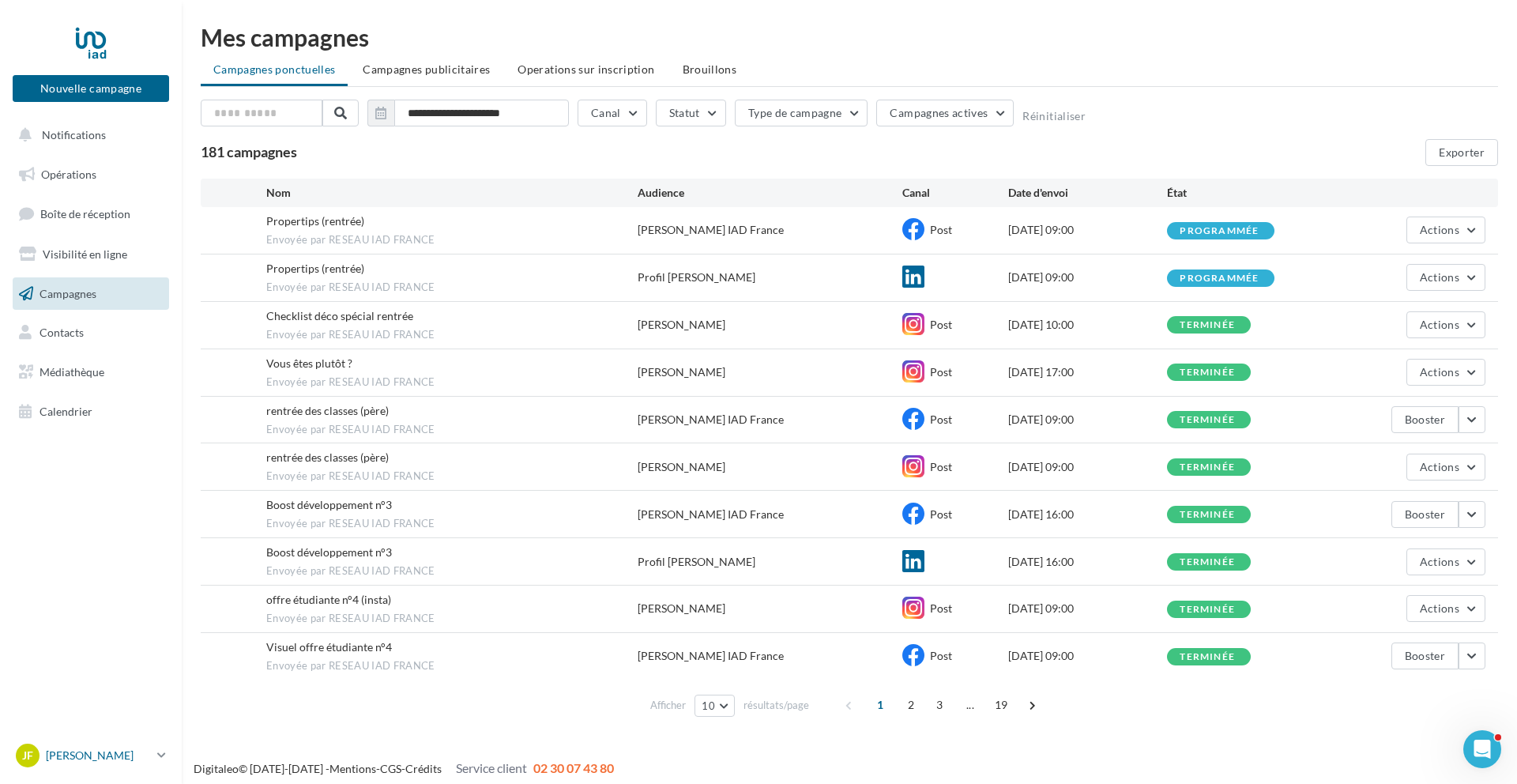
click at [167, 756] on link "[PERSON_NAME] [PERSON_NAME][EMAIL_ADDRESS][DOMAIN_NAME]" at bounding box center [91, 755] width 157 height 30
click at [112, 717] on div "Déconnexion" at bounding box center [131, 715] width 236 height 35
